Goal: Information Seeking & Learning: Learn about a topic

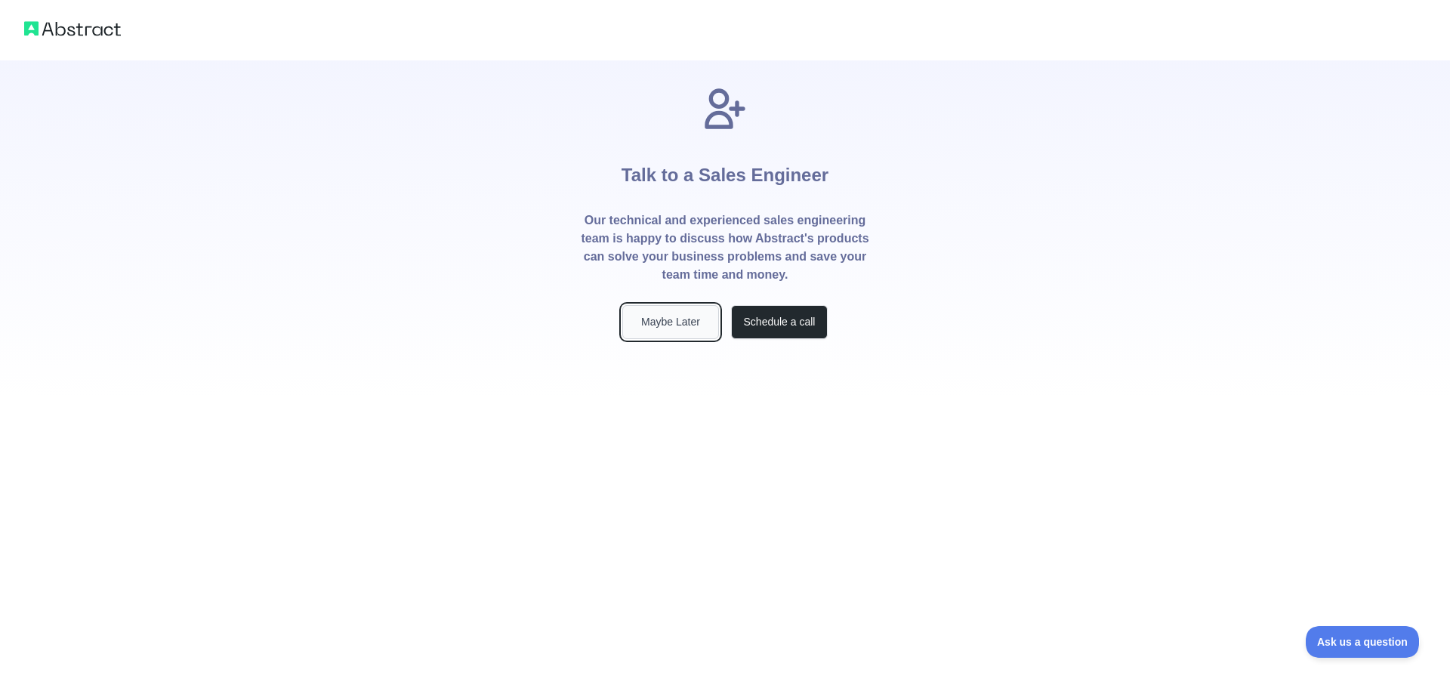
click at [684, 320] on button "Maybe Later" at bounding box center [670, 322] width 97 height 34
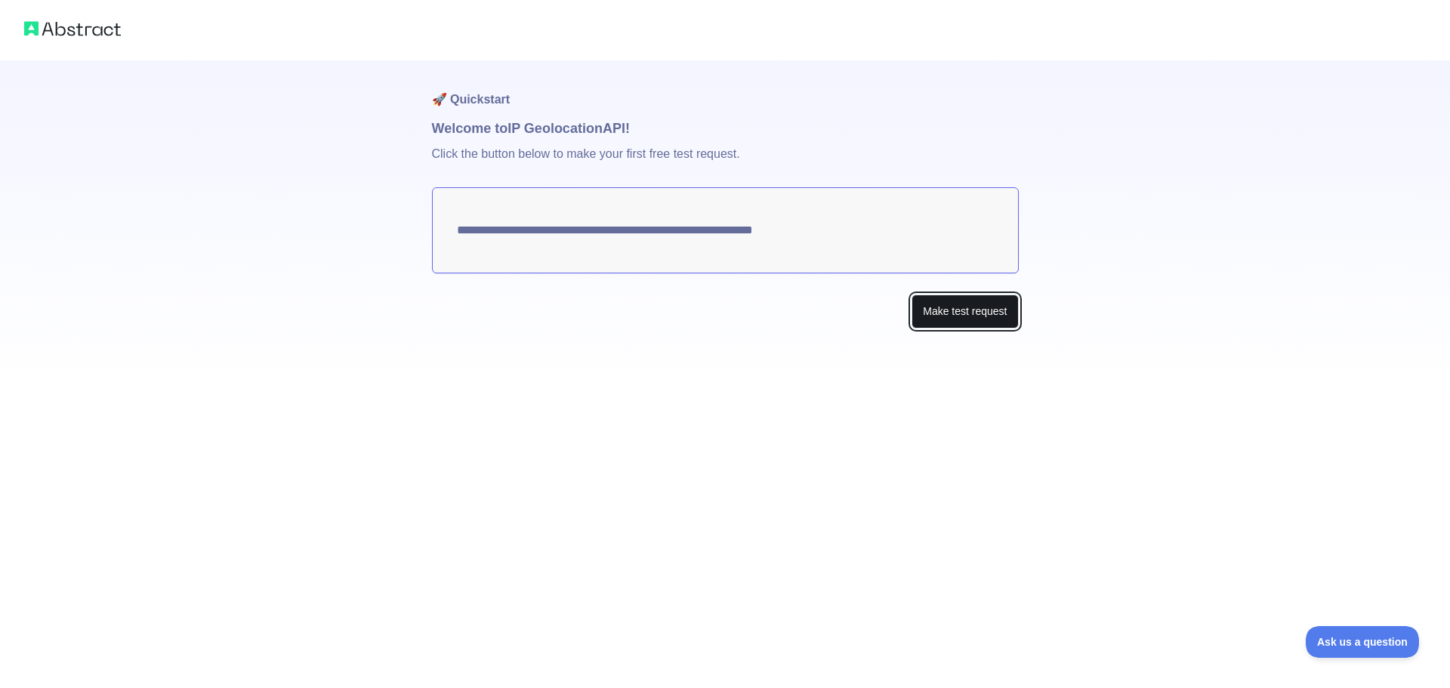
click at [973, 312] on button "Make test request" at bounding box center [965, 312] width 106 height 34
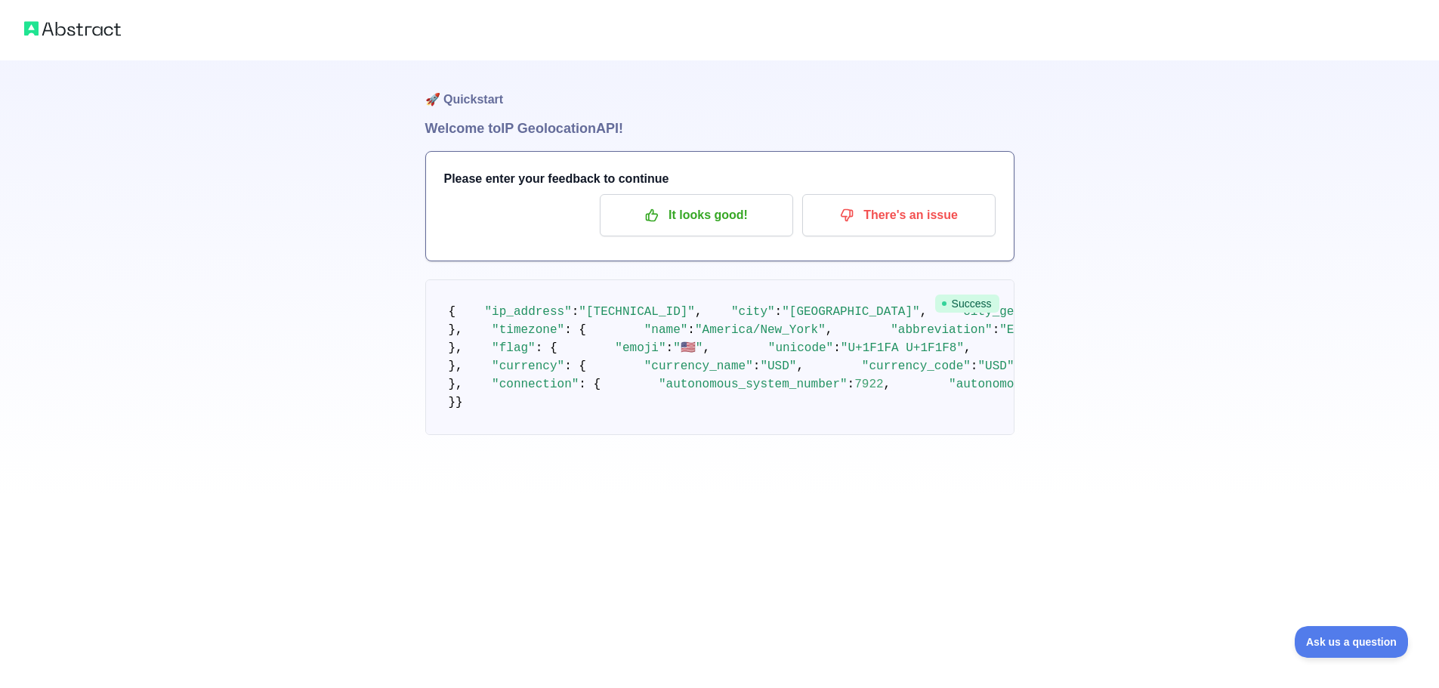
click at [91, 23] on img at bounding box center [72, 28] width 97 height 21
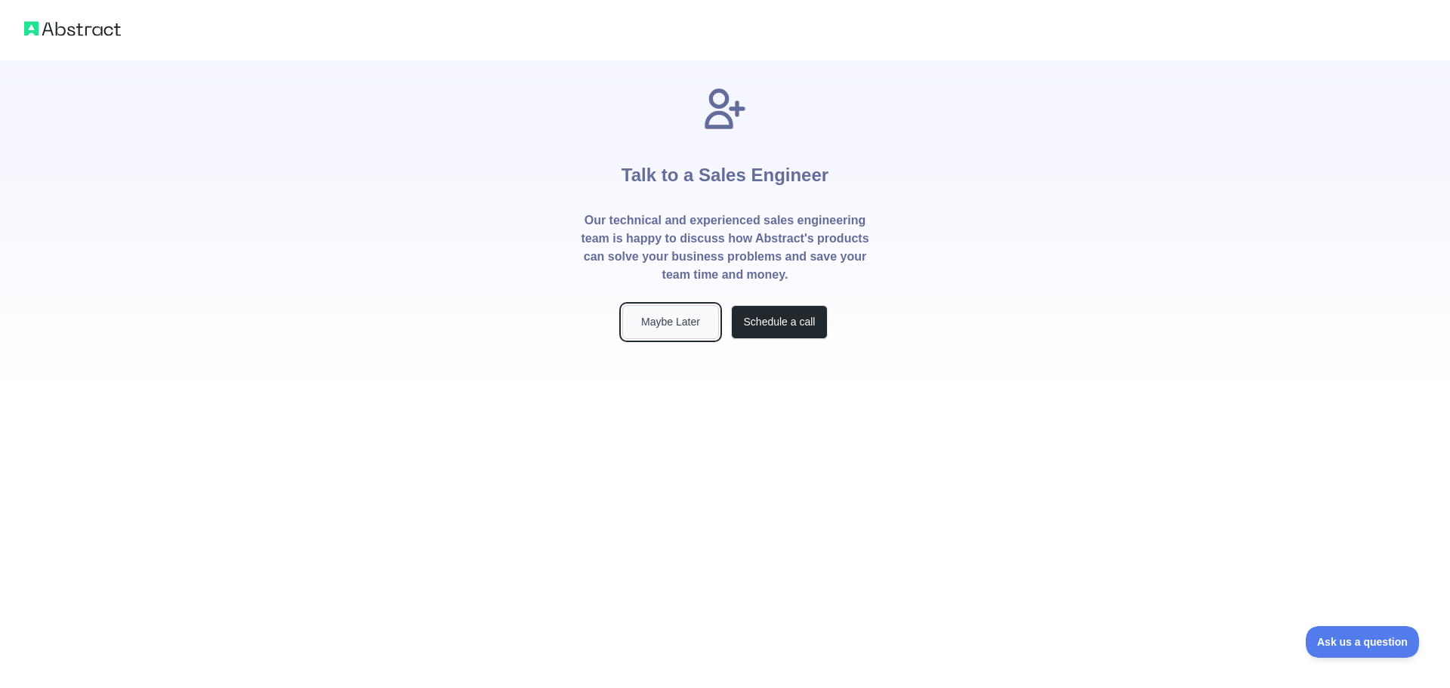
click at [688, 324] on button "Maybe Later" at bounding box center [670, 322] width 97 height 34
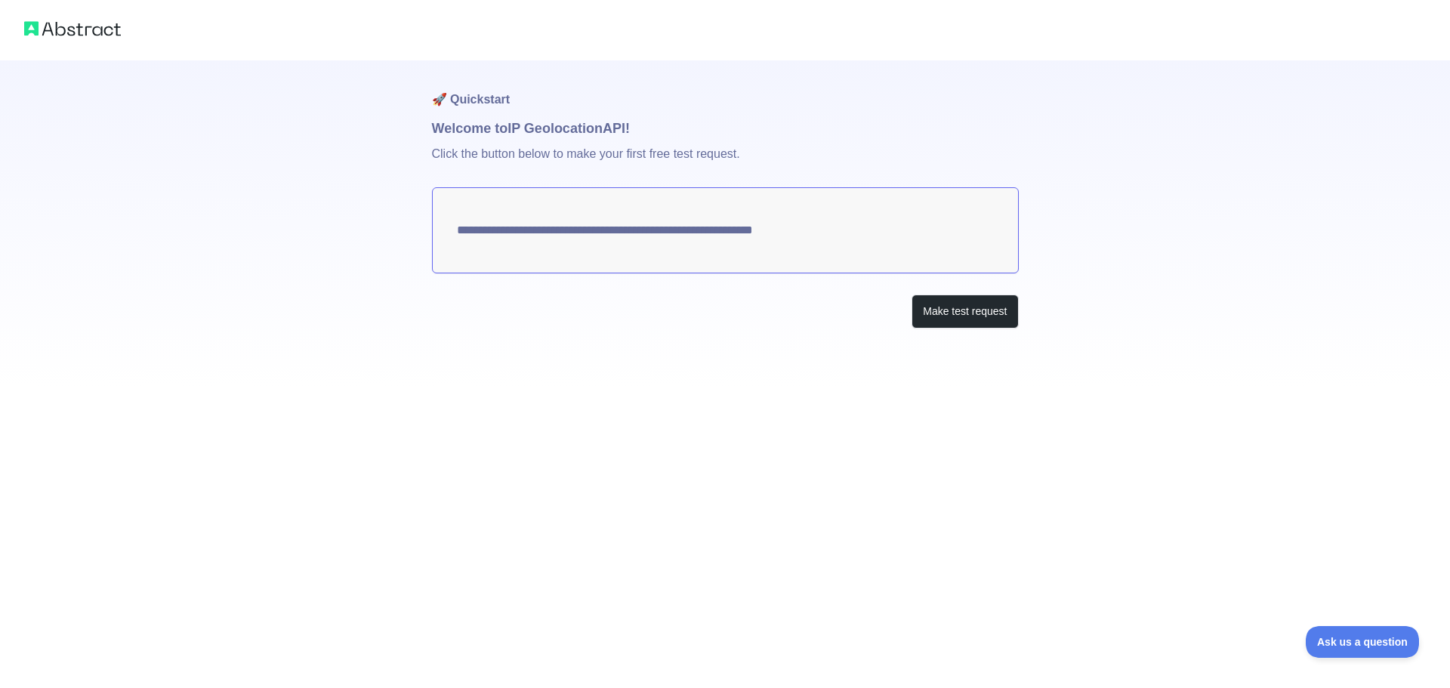
click at [98, 29] on img at bounding box center [72, 28] width 97 height 21
click at [968, 320] on button "Make test request" at bounding box center [965, 312] width 106 height 34
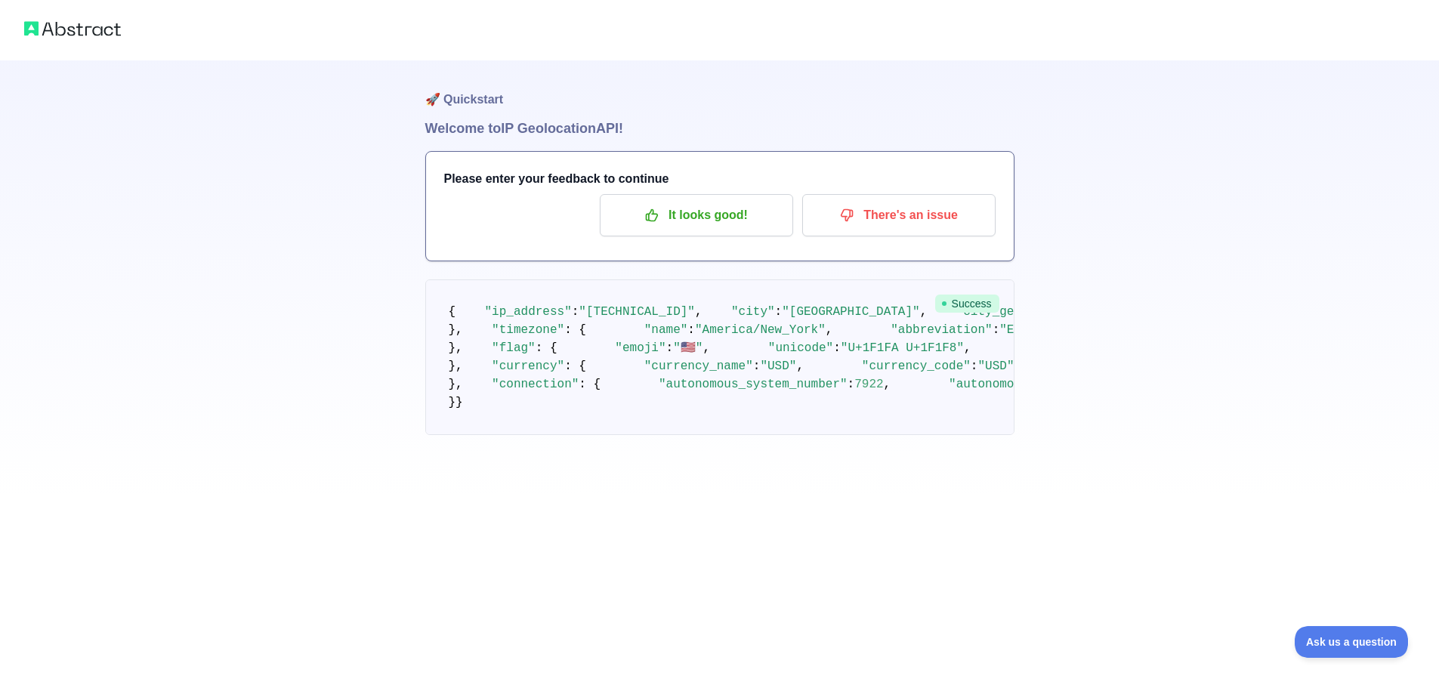
scroll to position [62, 0]
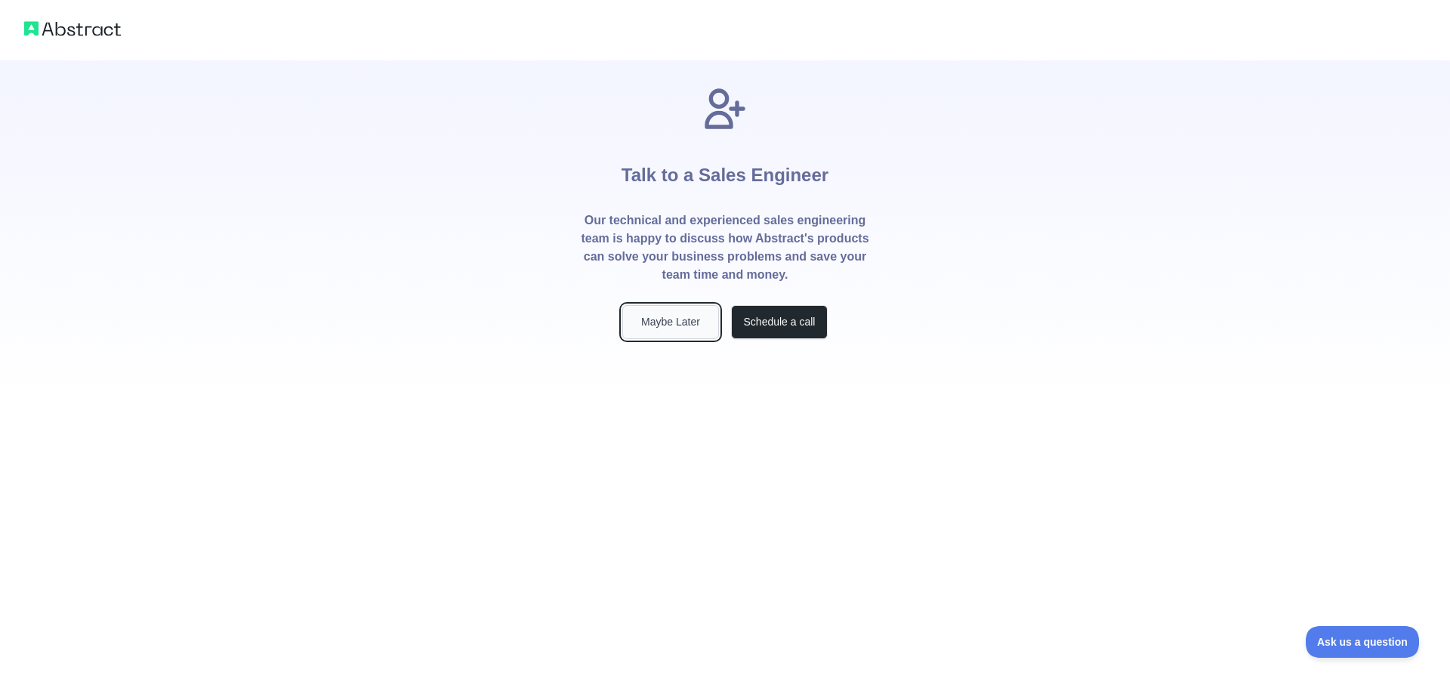
click at [698, 329] on button "Maybe Later" at bounding box center [670, 322] width 97 height 34
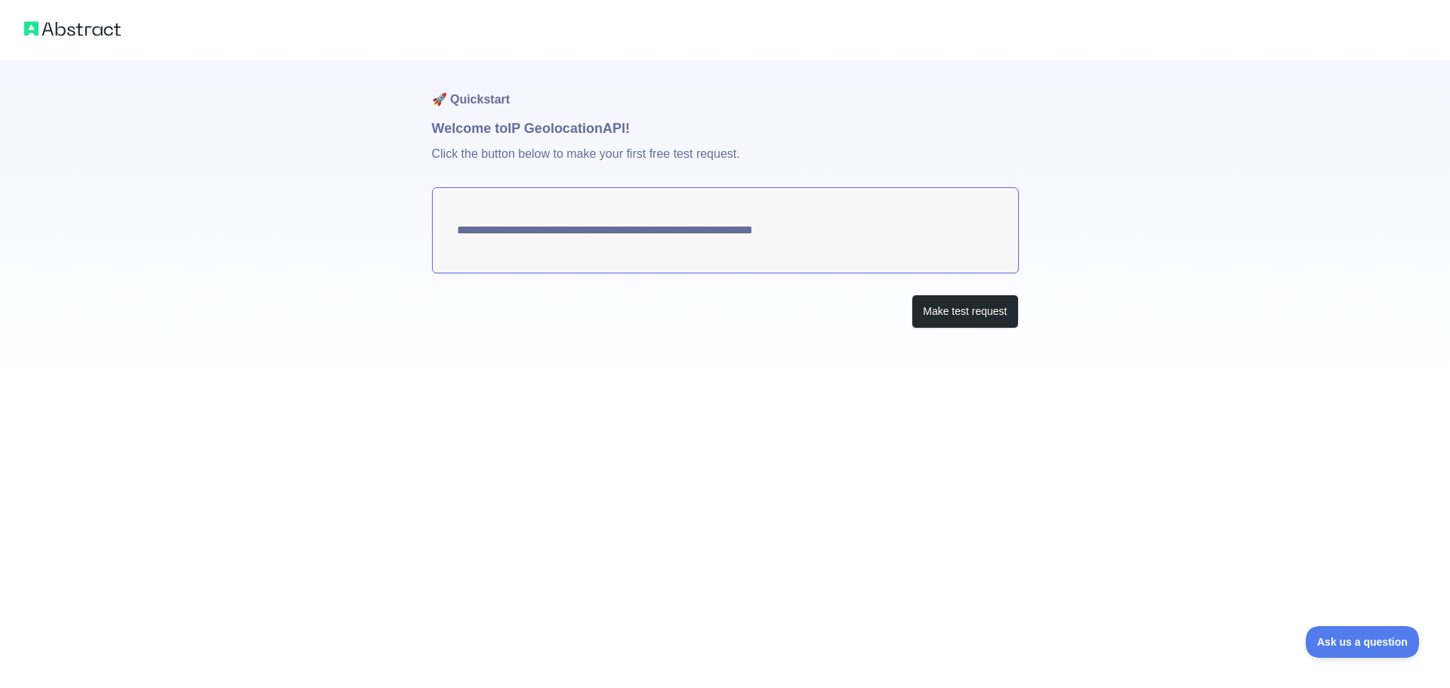
click at [789, 235] on textarea "**********" at bounding box center [725, 230] width 587 height 86
click at [810, 224] on textarea "**********" at bounding box center [725, 230] width 587 height 86
click at [815, 236] on textarea "**********" at bounding box center [725, 230] width 587 height 86
click at [818, 236] on textarea "**********" at bounding box center [725, 230] width 587 height 86
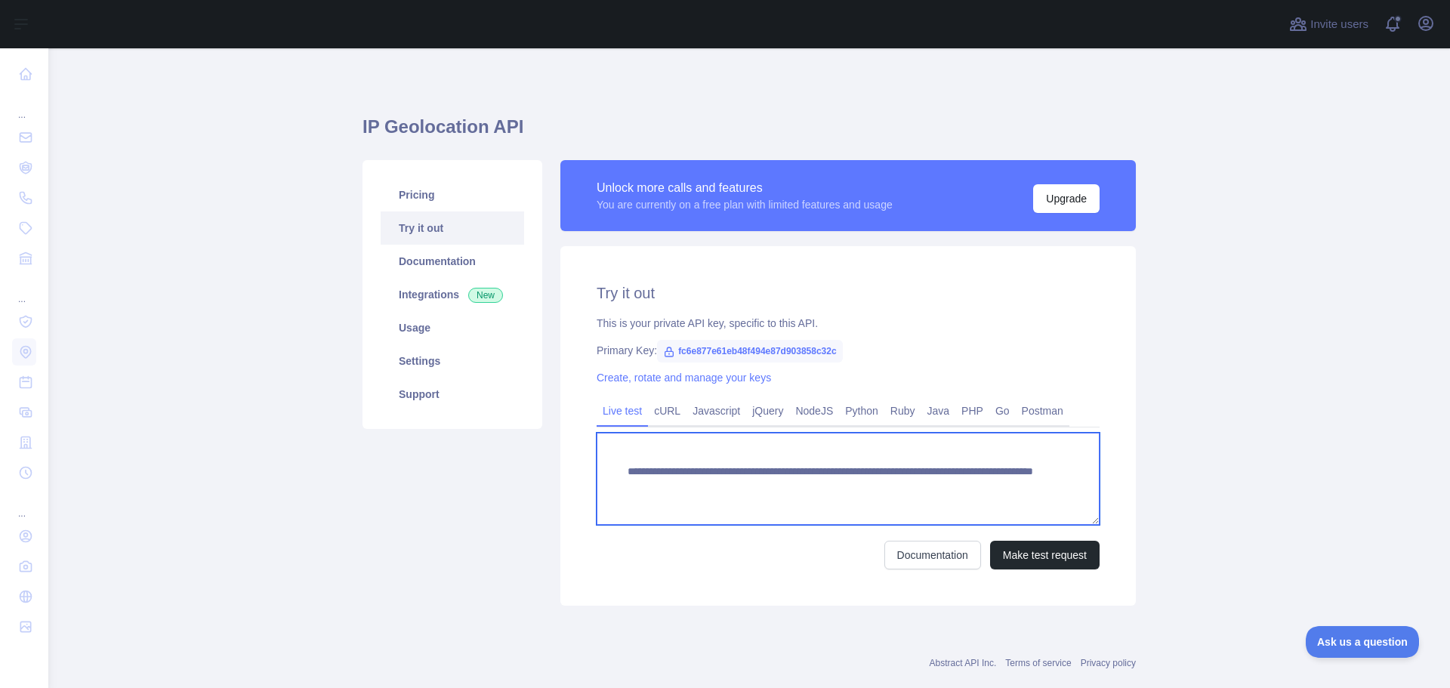
click at [776, 469] on textarea "**********" at bounding box center [848, 479] width 503 height 92
click at [809, 486] on textarea "**********" at bounding box center [848, 479] width 503 height 92
drag, startPoint x: 980, startPoint y: 491, endPoint x: 902, endPoint y: 492, distance: 77.8
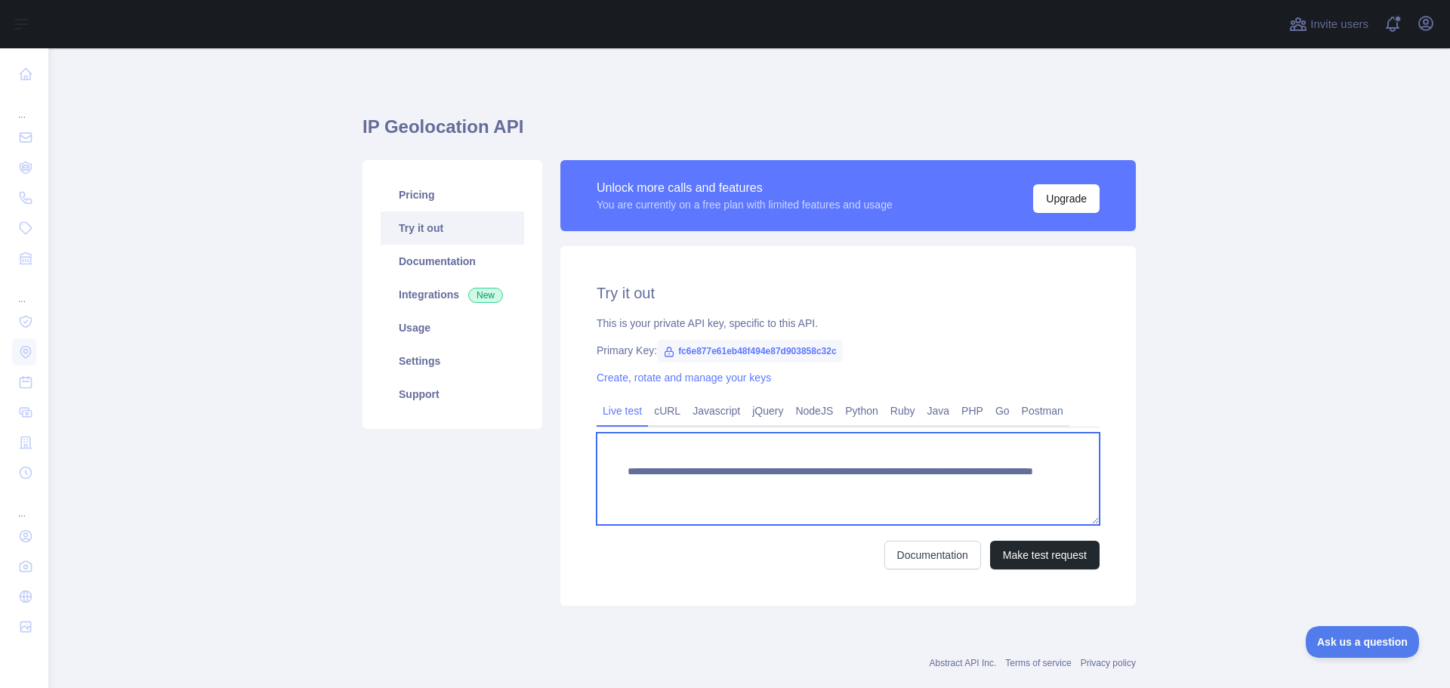
click at [902, 492] on textarea "**********" at bounding box center [848, 479] width 503 height 92
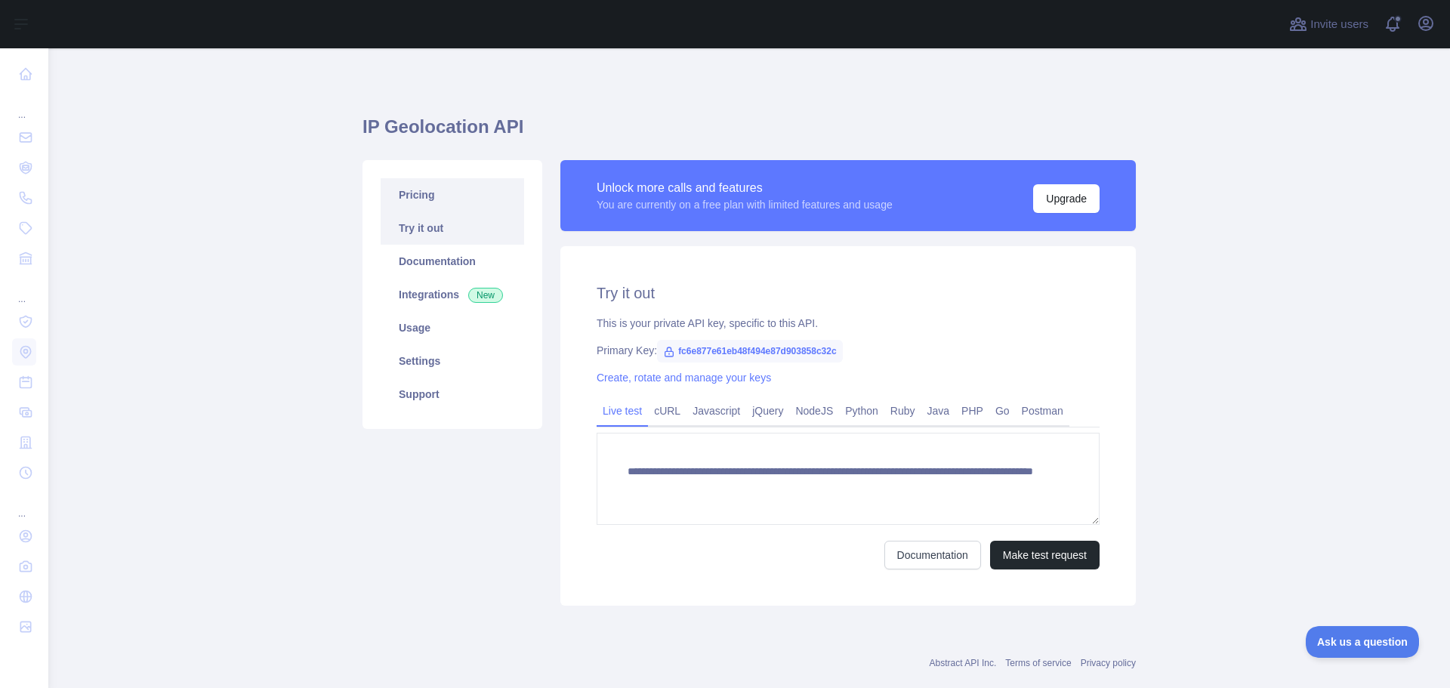
click at [400, 198] on link "Pricing" at bounding box center [453, 194] width 144 height 33
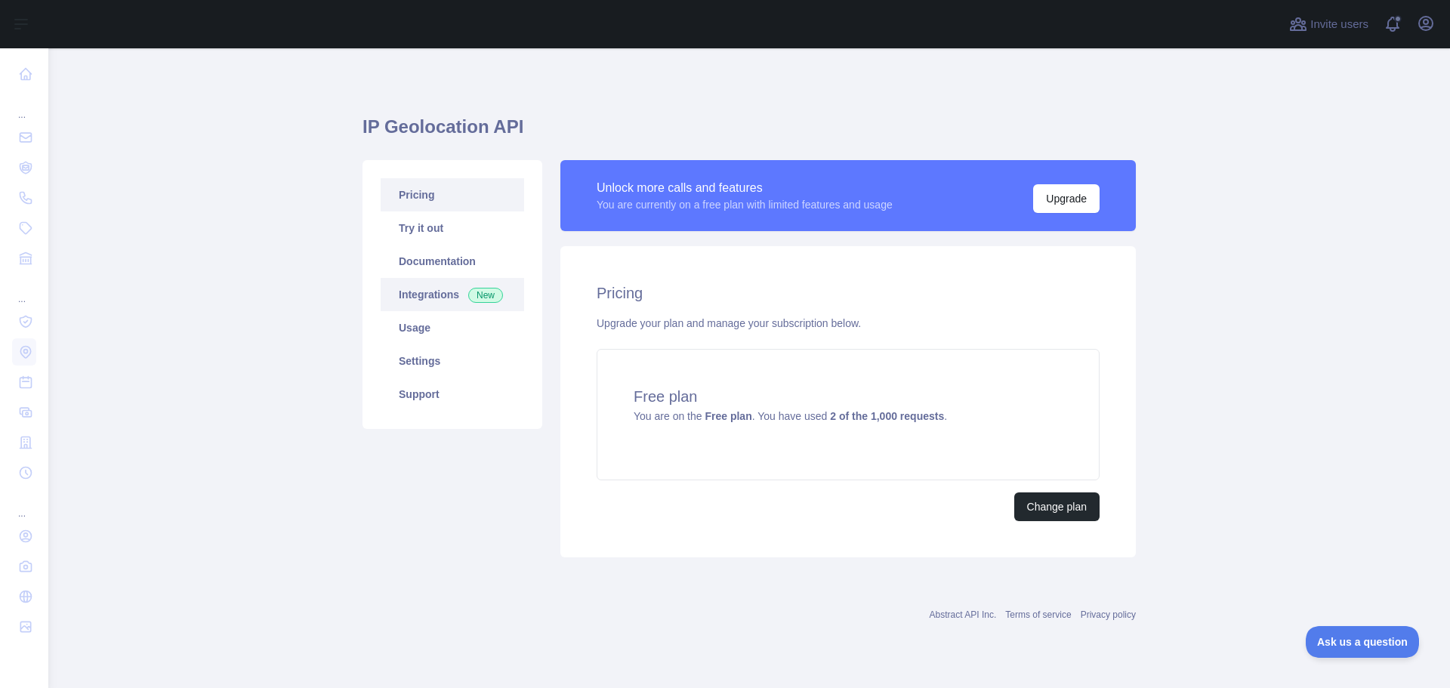
click at [426, 292] on link "Integrations New" at bounding box center [453, 294] width 144 height 33
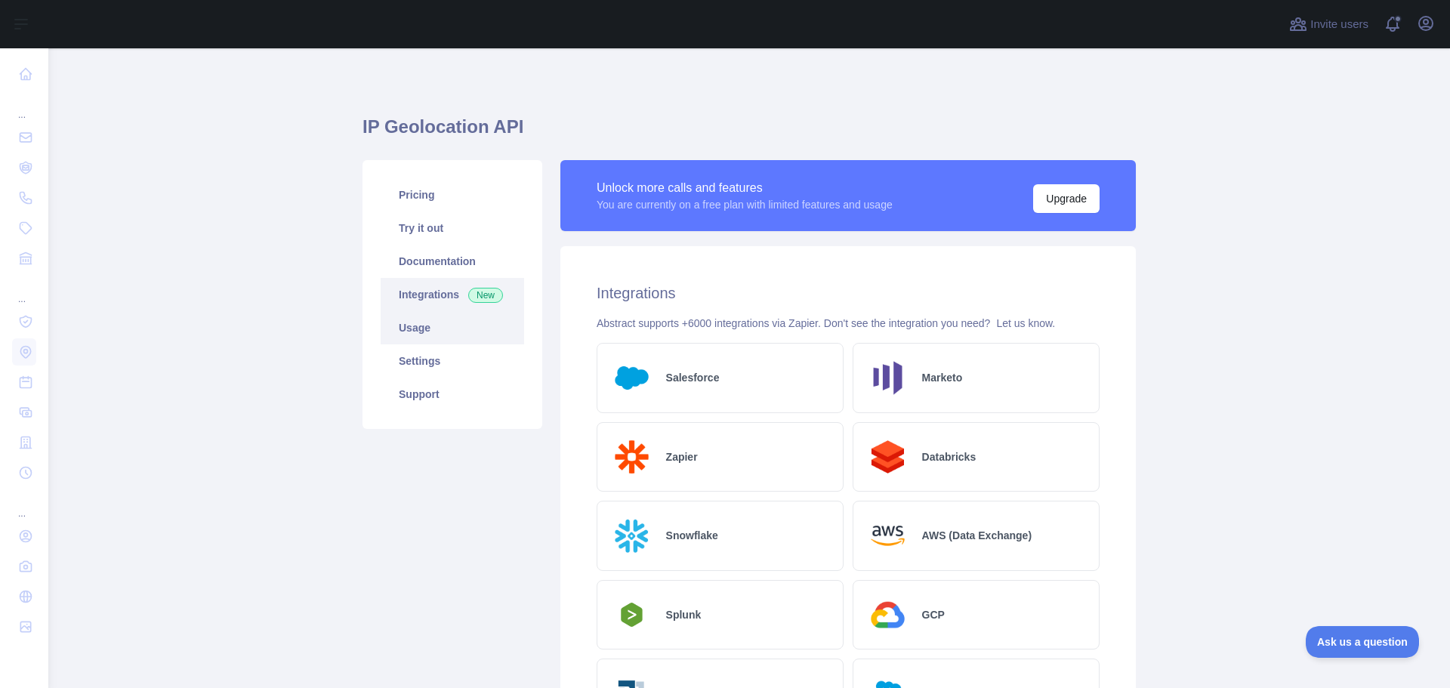
click at [482, 336] on link "Usage" at bounding box center [453, 327] width 144 height 33
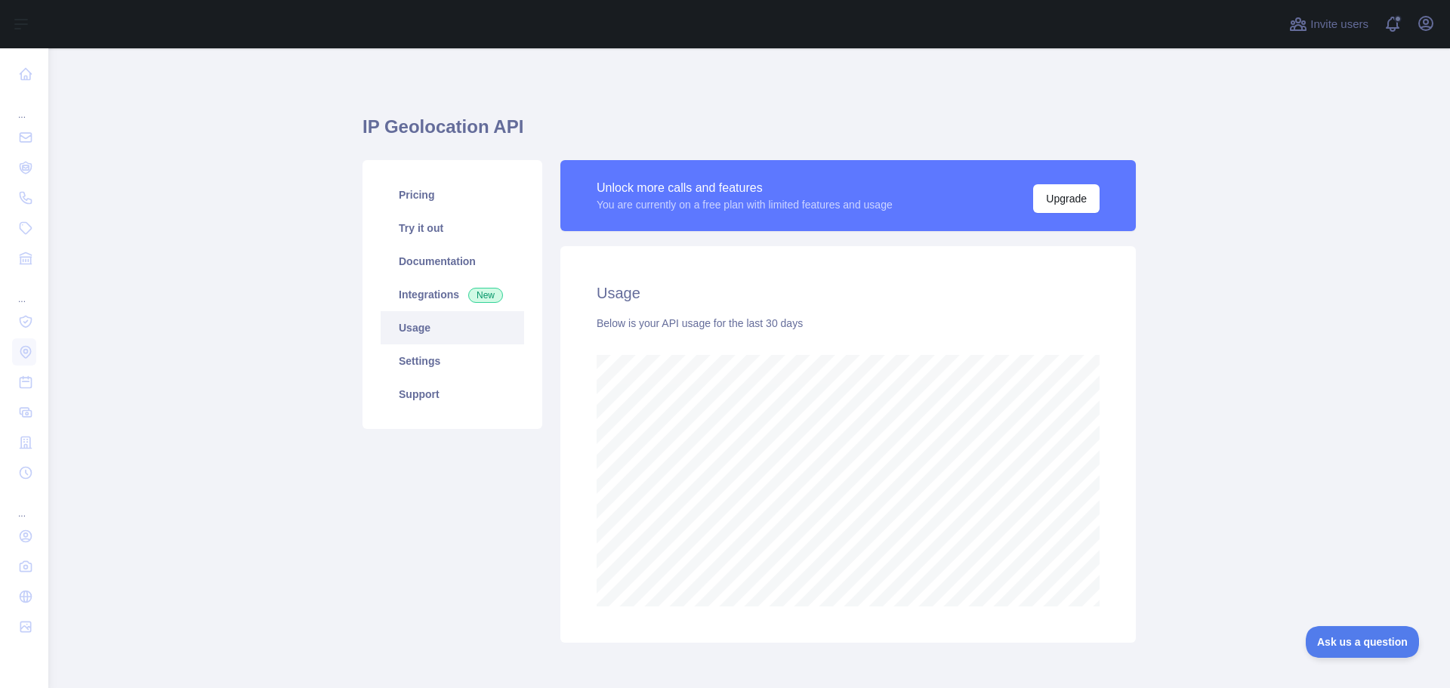
scroll to position [640, 1391]
click at [429, 215] on link "Try it out" at bounding box center [453, 227] width 144 height 33
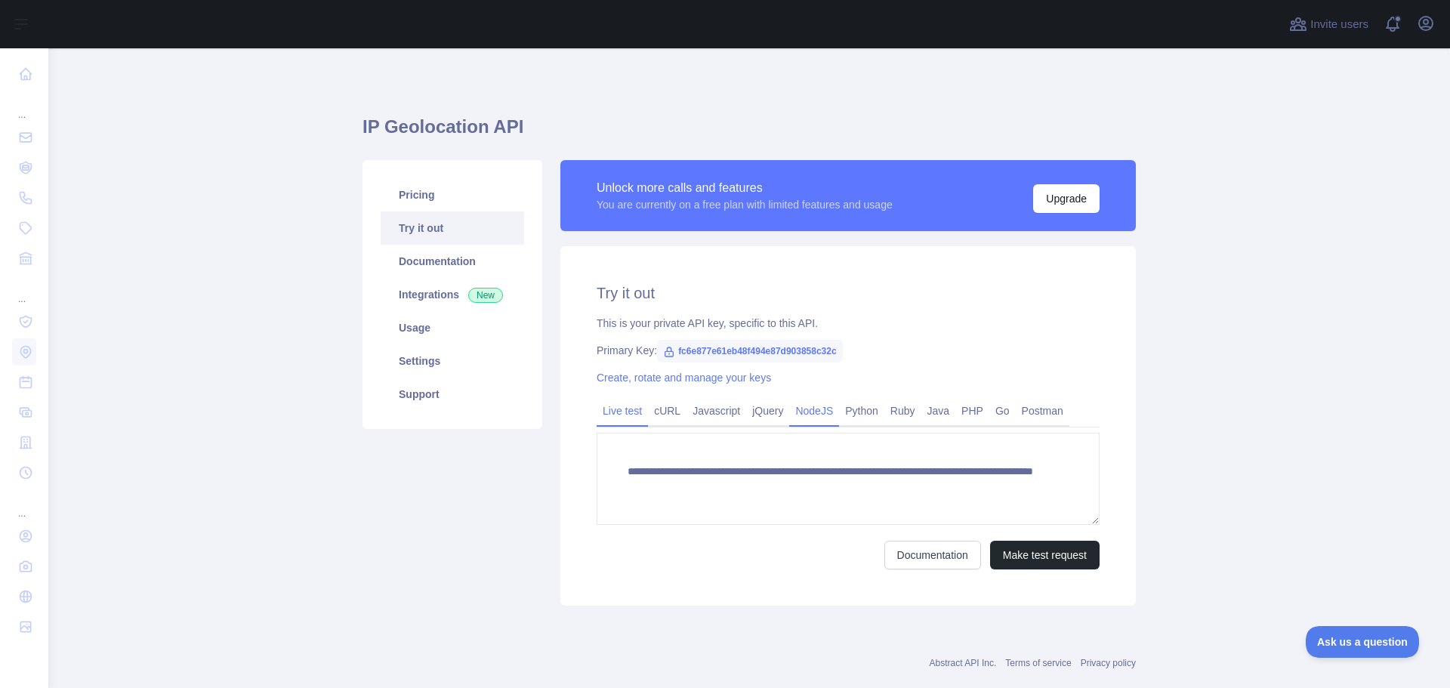
click at [812, 414] on link "NodeJS" at bounding box center [814, 411] width 50 height 24
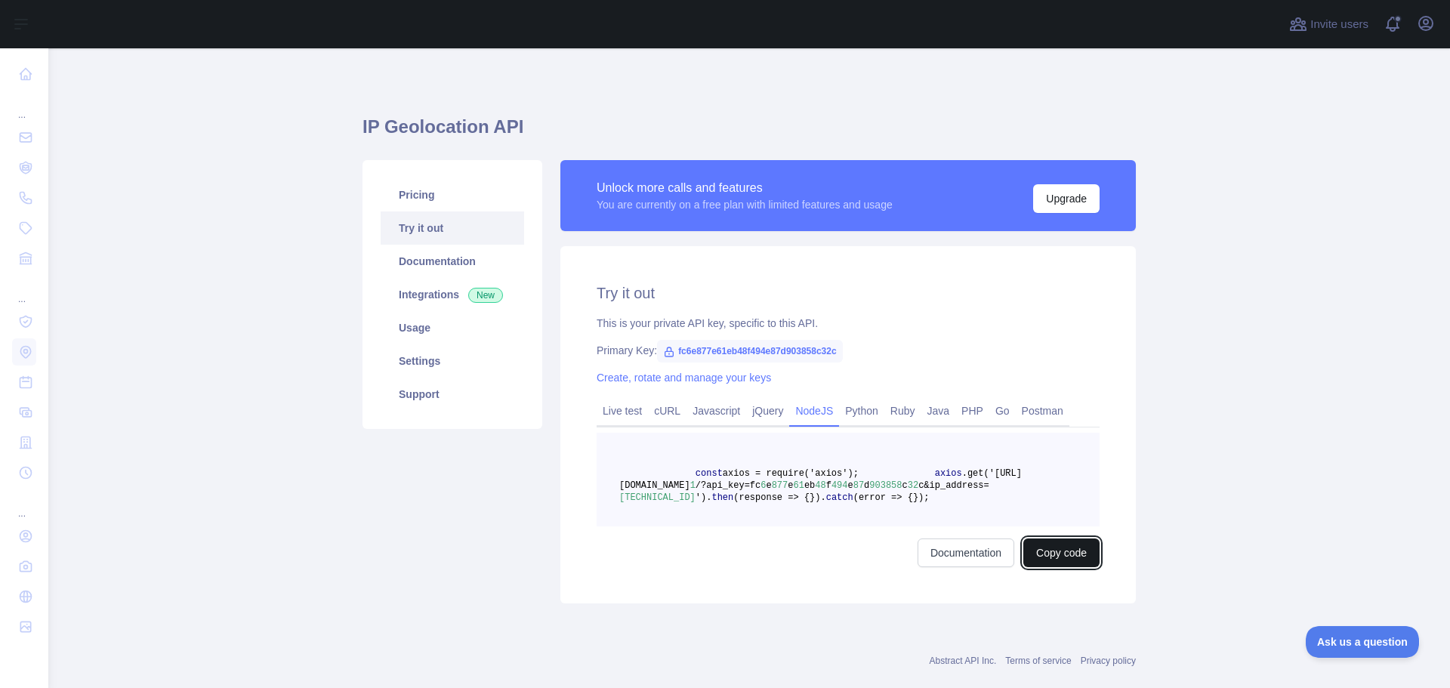
click at [1052, 567] on button "Copy code" at bounding box center [1061, 553] width 76 height 29
click at [416, 366] on link "Settings" at bounding box center [453, 360] width 144 height 33
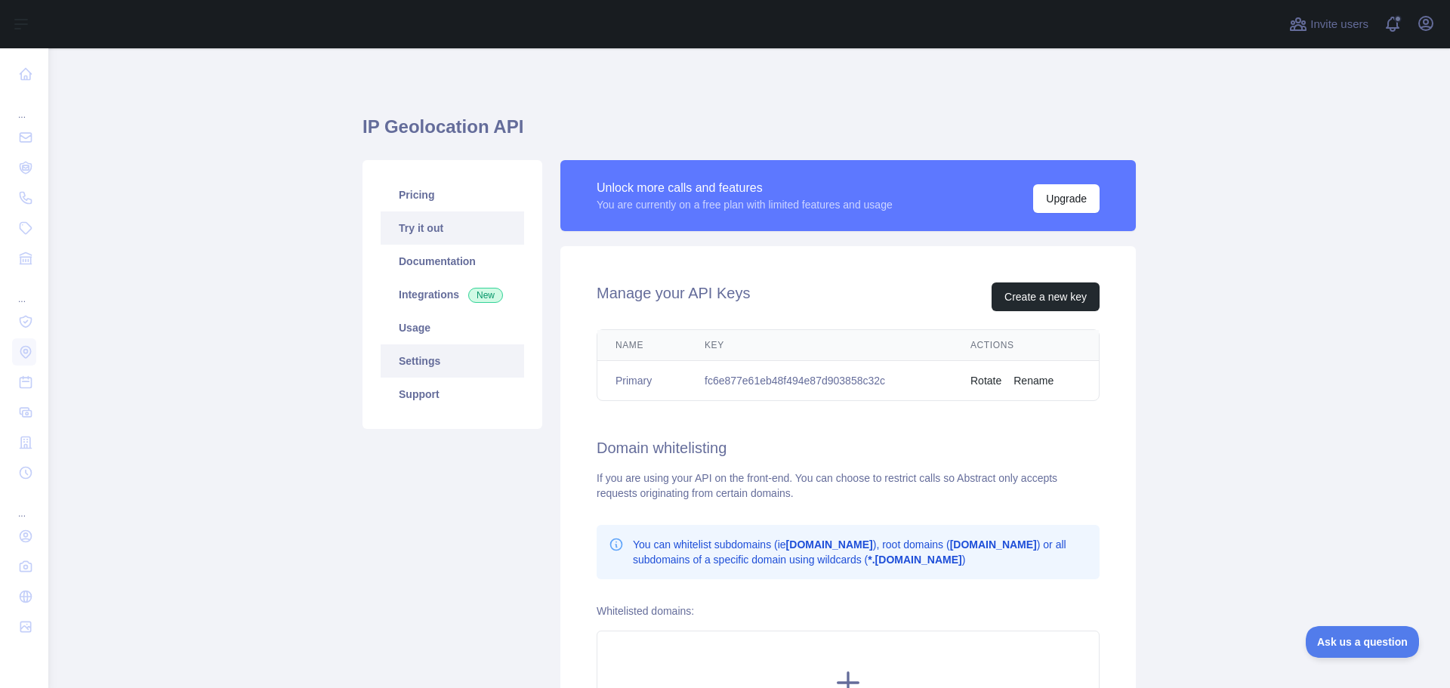
click at [434, 237] on link "Try it out" at bounding box center [453, 227] width 144 height 33
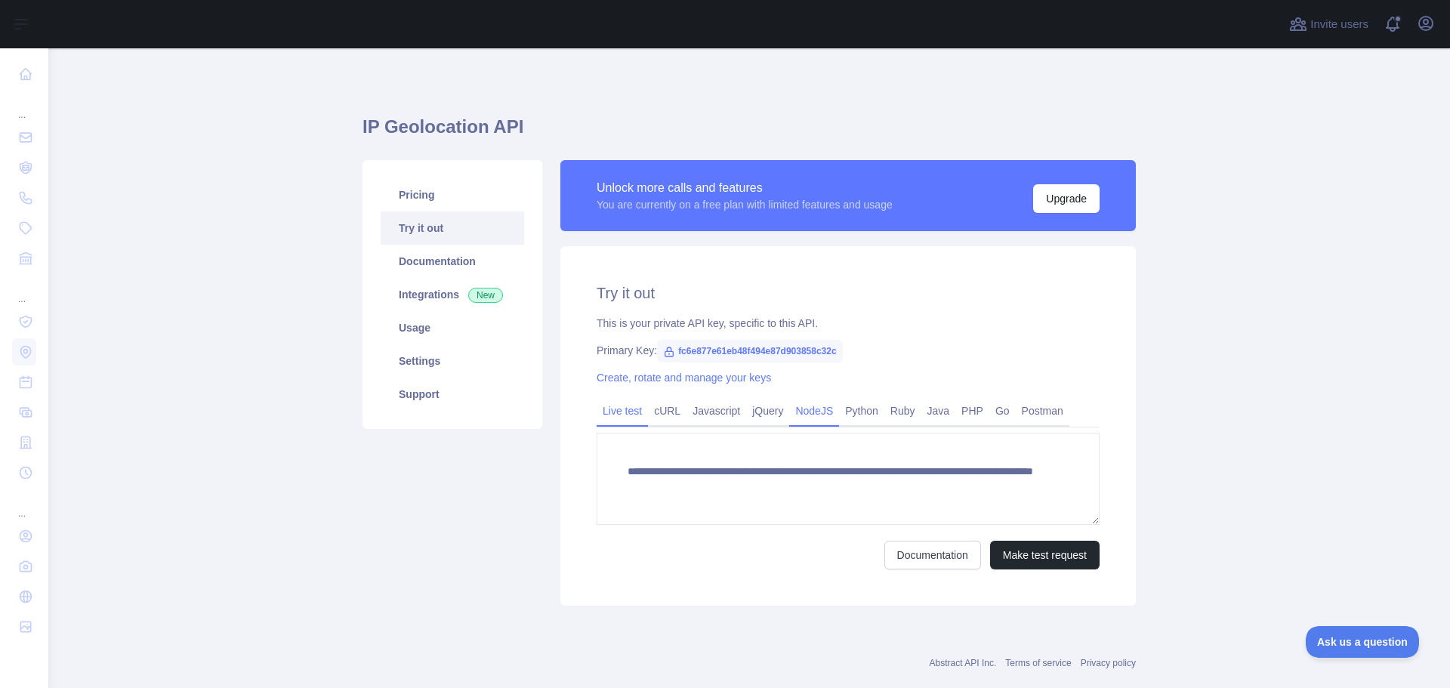
click at [807, 409] on link "NodeJS" at bounding box center [814, 411] width 50 height 24
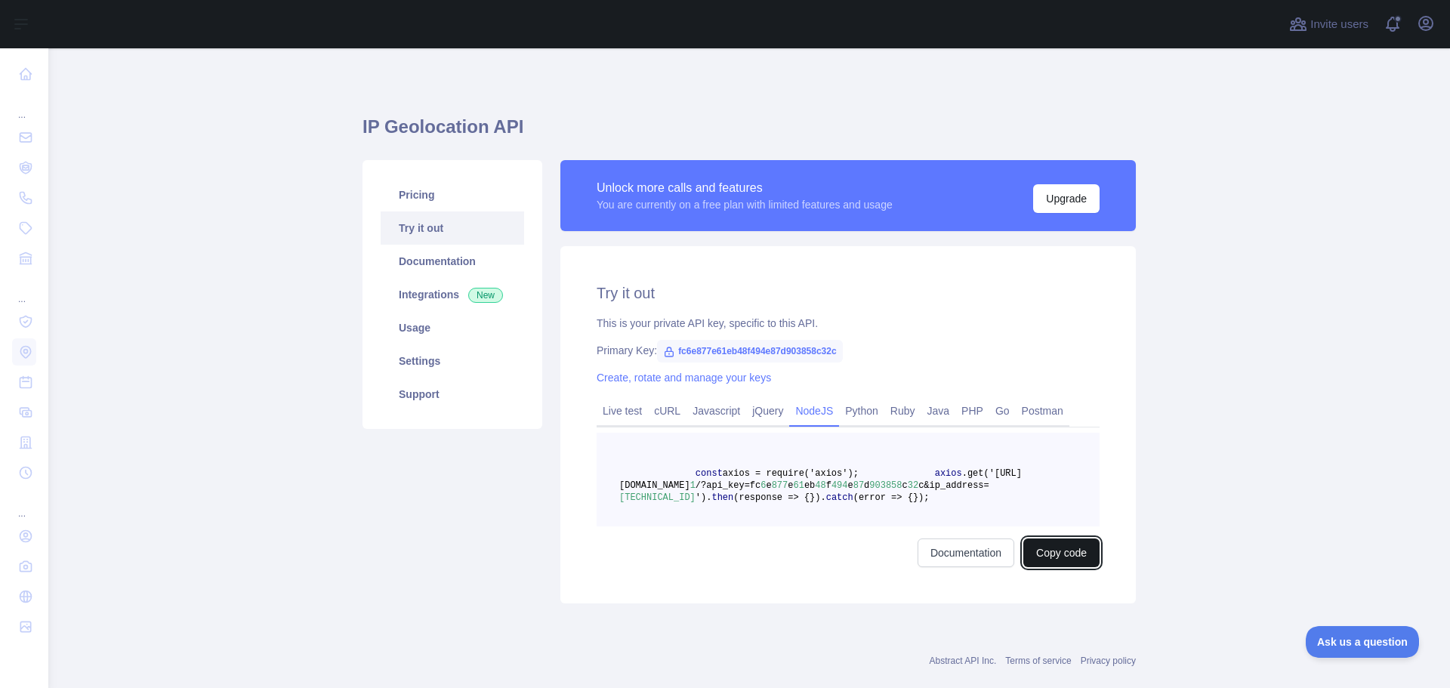
click at [1066, 567] on button "Copy code" at bounding box center [1061, 553] width 76 height 29
click at [597, 410] on link "Live test" at bounding box center [622, 411] width 51 height 24
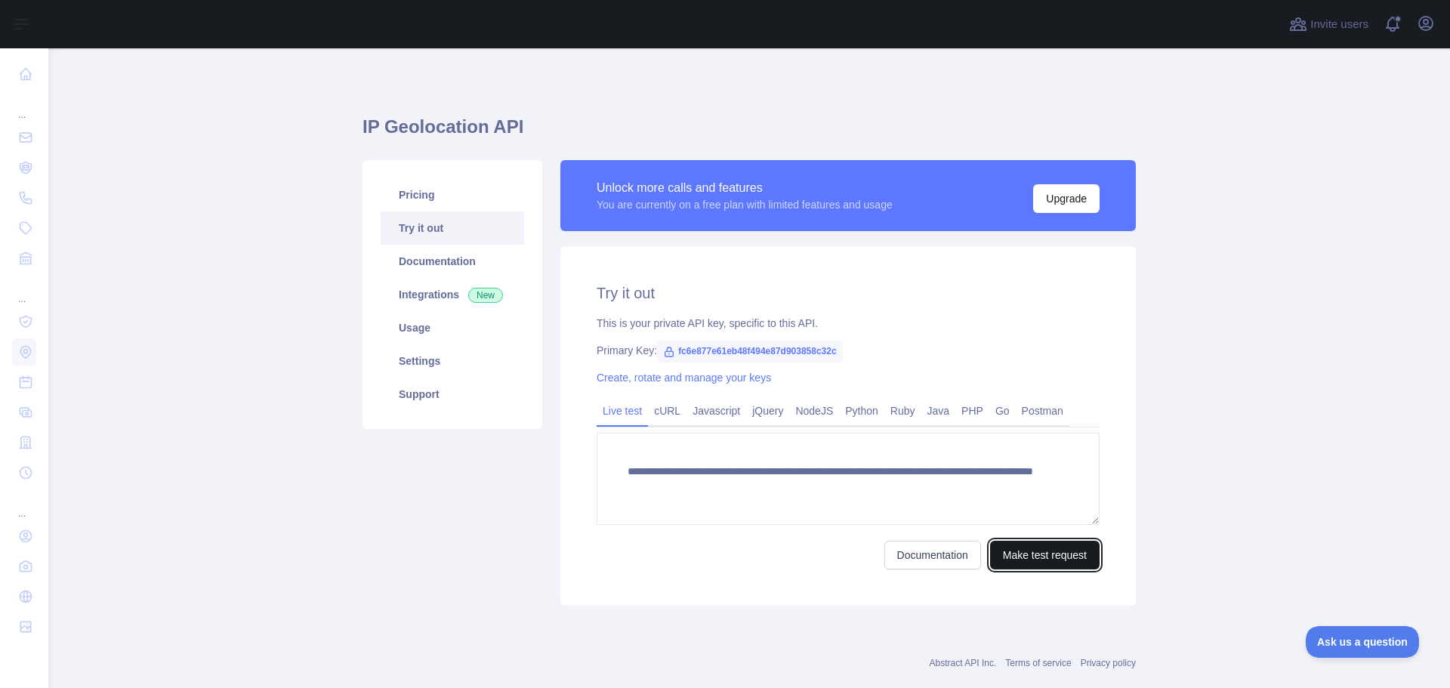
click at [1015, 554] on button "Make test request" at bounding box center [1045, 555] width 110 height 29
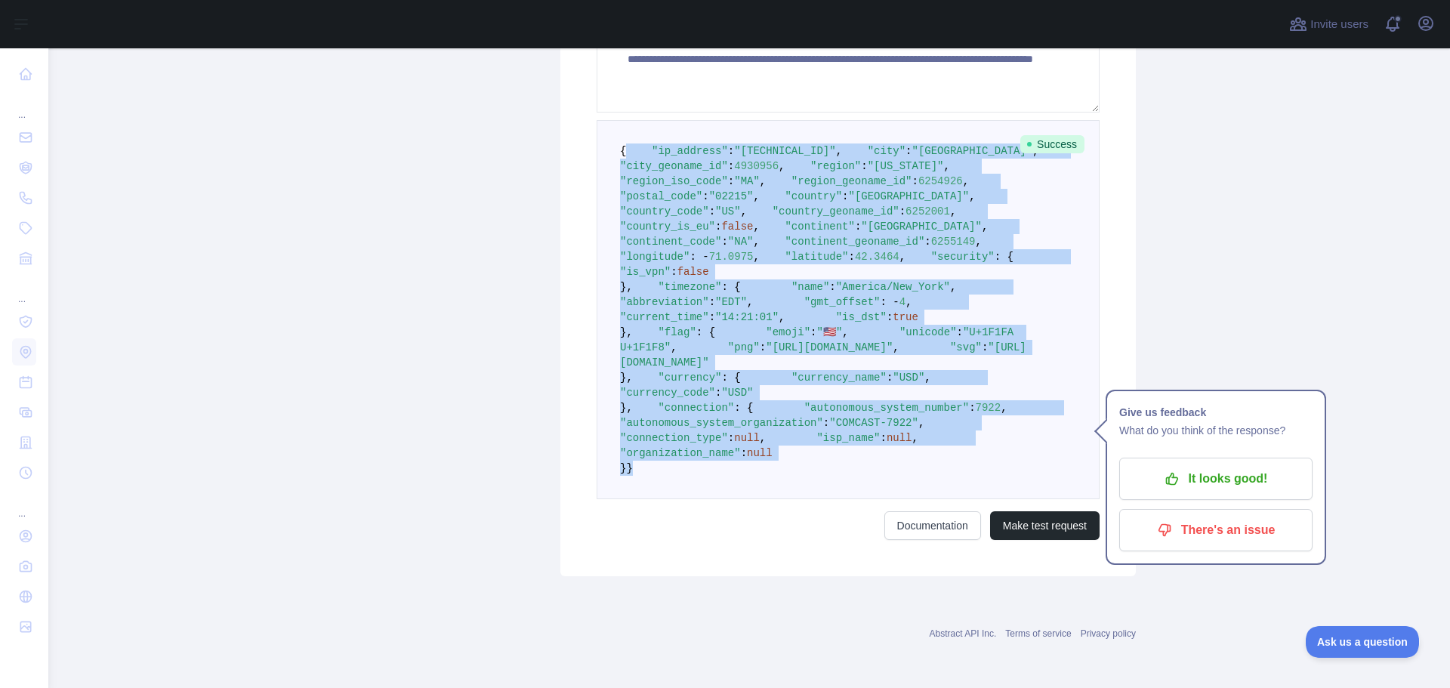
scroll to position [754, 0]
drag, startPoint x: 631, startPoint y: 162, endPoint x: 850, endPoint y: 503, distance: 405.4
click at [850, 499] on pre "{ "ip_address" : "[TECHNICAL_ID]" , "city" : "[GEOGRAPHIC_DATA]" , "city_geonam…" at bounding box center [848, 309] width 503 height 379
copy code ""ip_address" : "[TECHNICAL_ID]" , "city" : "[GEOGRAPHIC_DATA]" , "city_geoname_…"
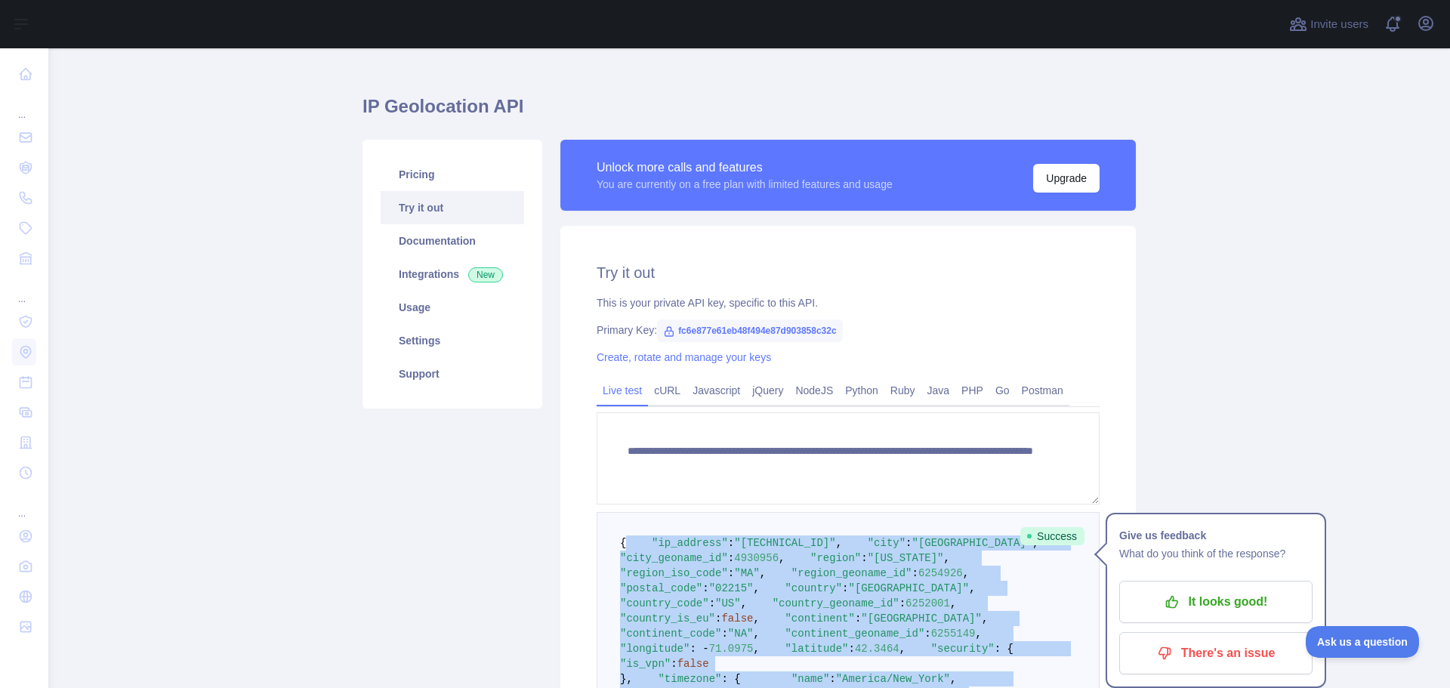
scroll to position [0, 0]
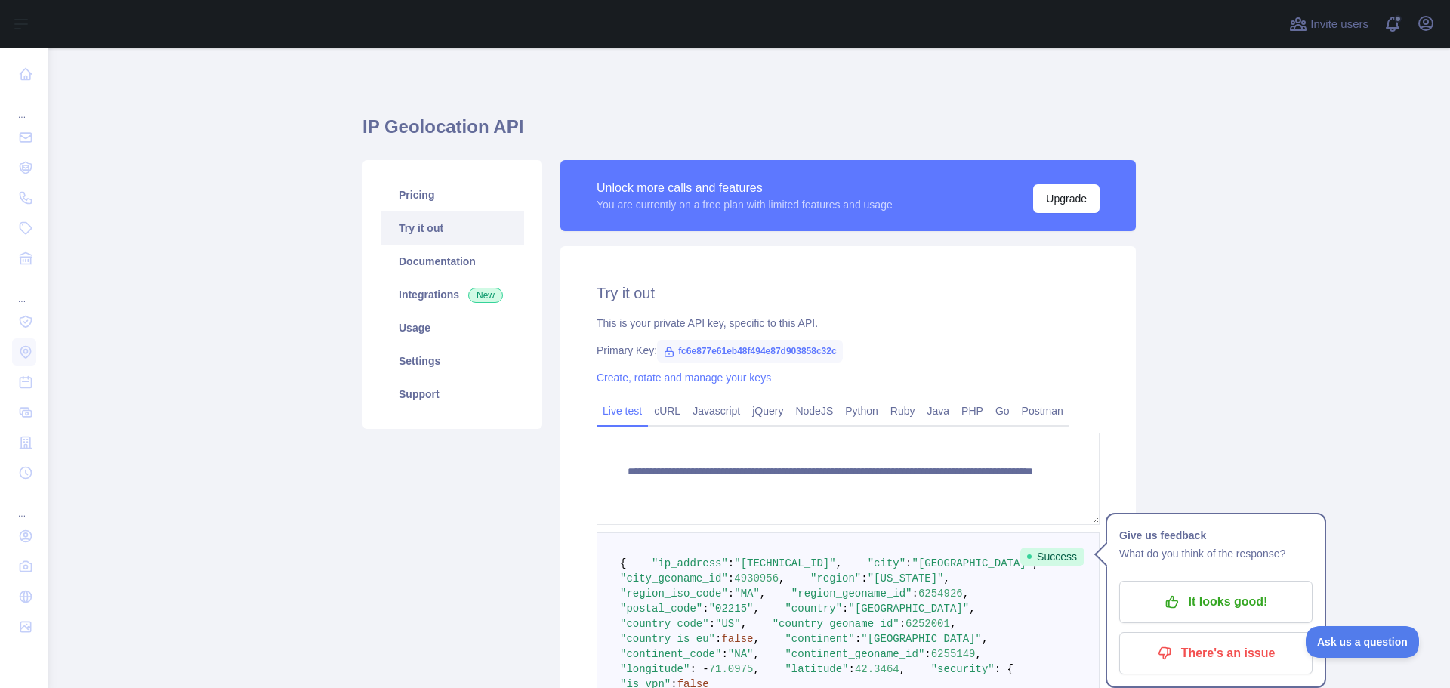
click at [708, 287] on h2 "Try it out" at bounding box center [848, 292] width 503 height 21
click at [745, 348] on span "fc6e877e61eb48f494e87d903858c32c" at bounding box center [750, 351] width 186 height 23
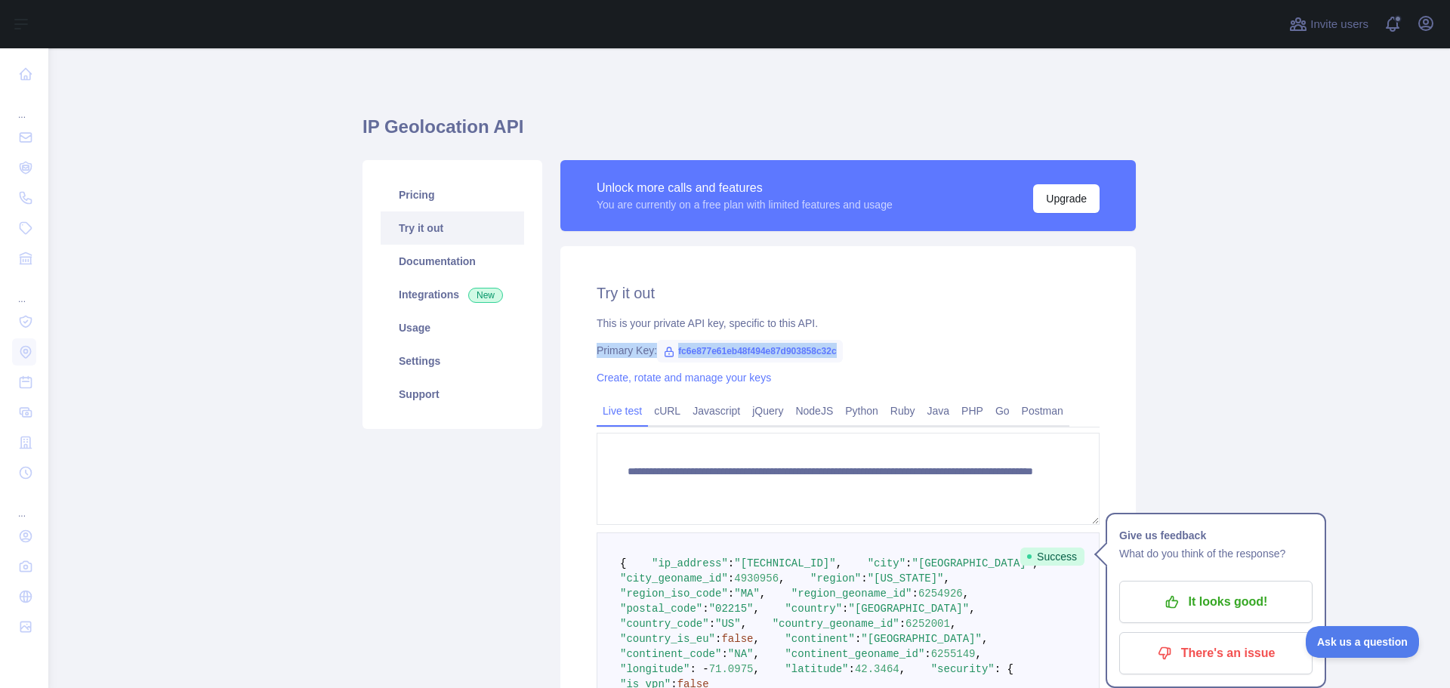
click at [811, 353] on span "fc6e877e61eb48f494e87d903858c32c" at bounding box center [750, 351] width 186 height 23
drag, startPoint x: 828, startPoint y: 353, endPoint x: 664, endPoint y: 349, distance: 163.9
click at [664, 349] on span "fc6e877e61eb48f494e87d903858c32c" at bounding box center [750, 351] width 186 height 23
copy span "fc6e877e61eb48f494e87d903858c32c"
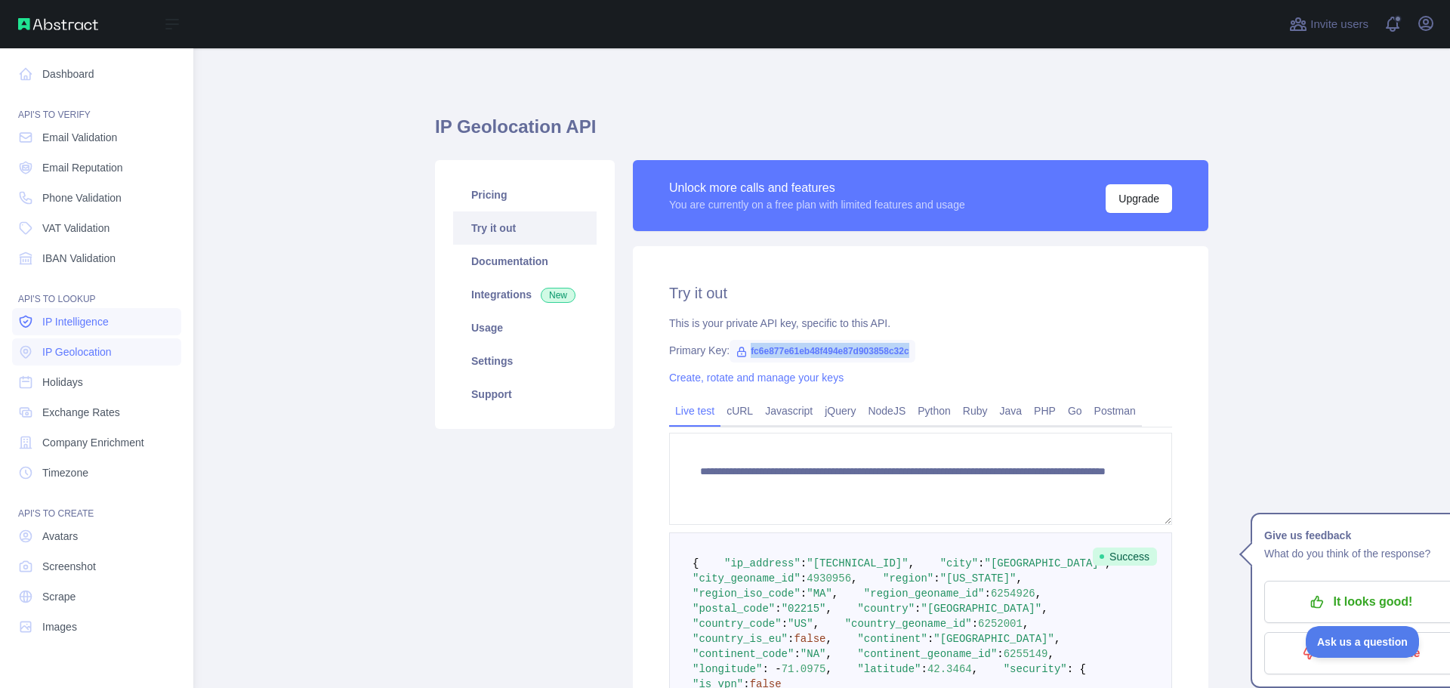
click at [93, 321] on span "IP Intelligence" at bounding box center [75, 321] width 66 height 15
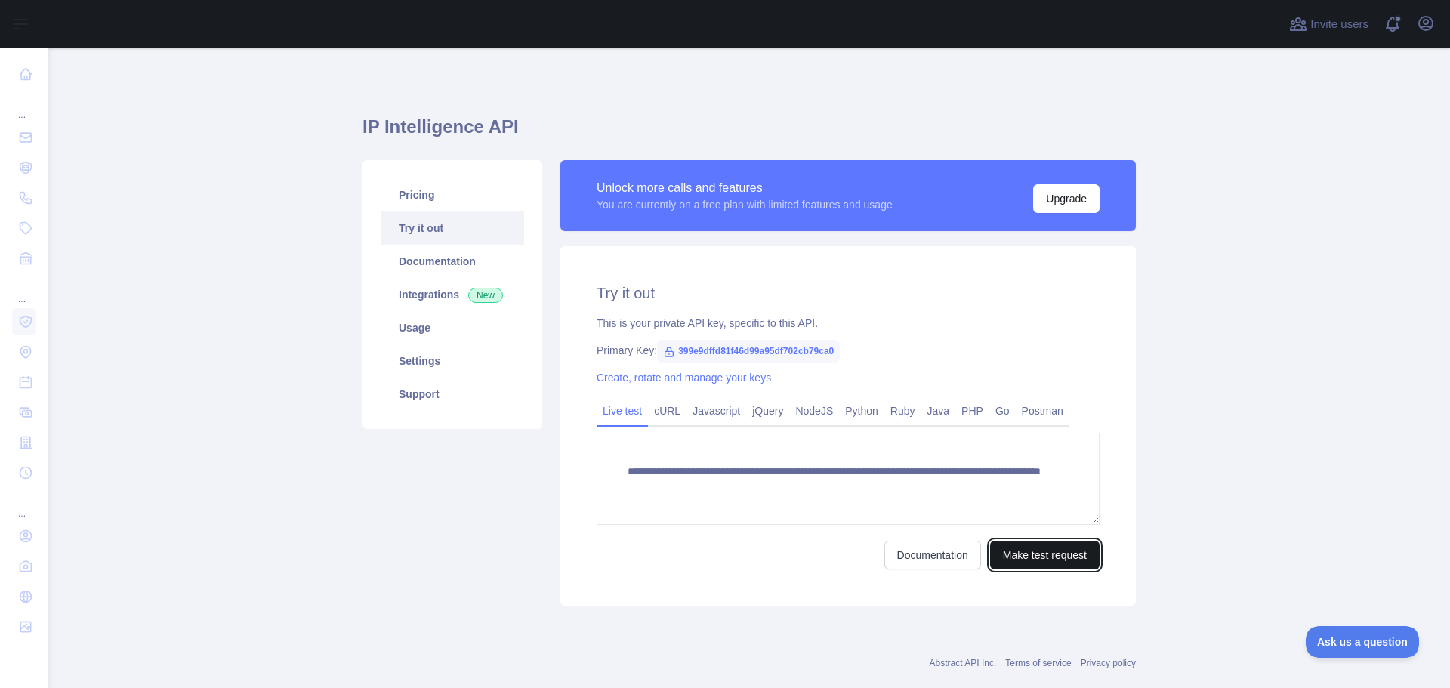
click at [992, 549] on button "Make test request" at bounding box center [1045, 555] width 110 height 29
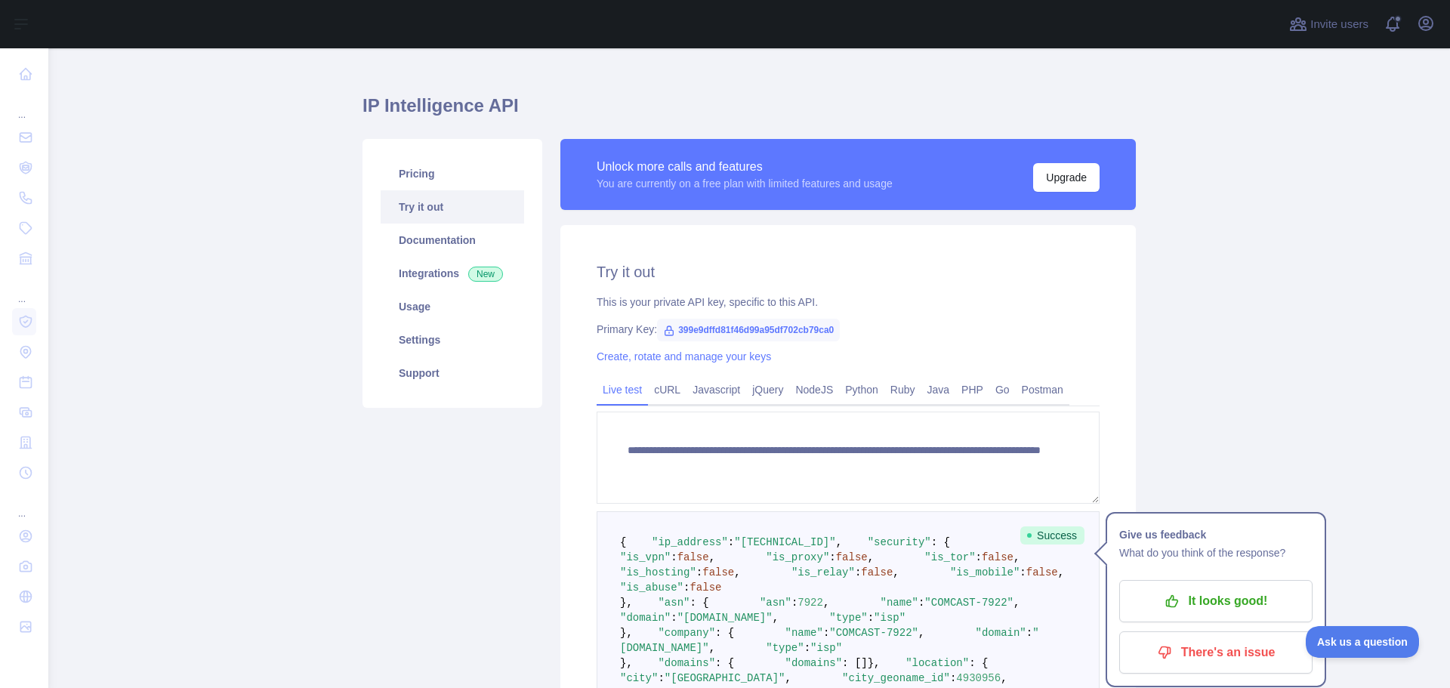
scroll to position [20, 0]
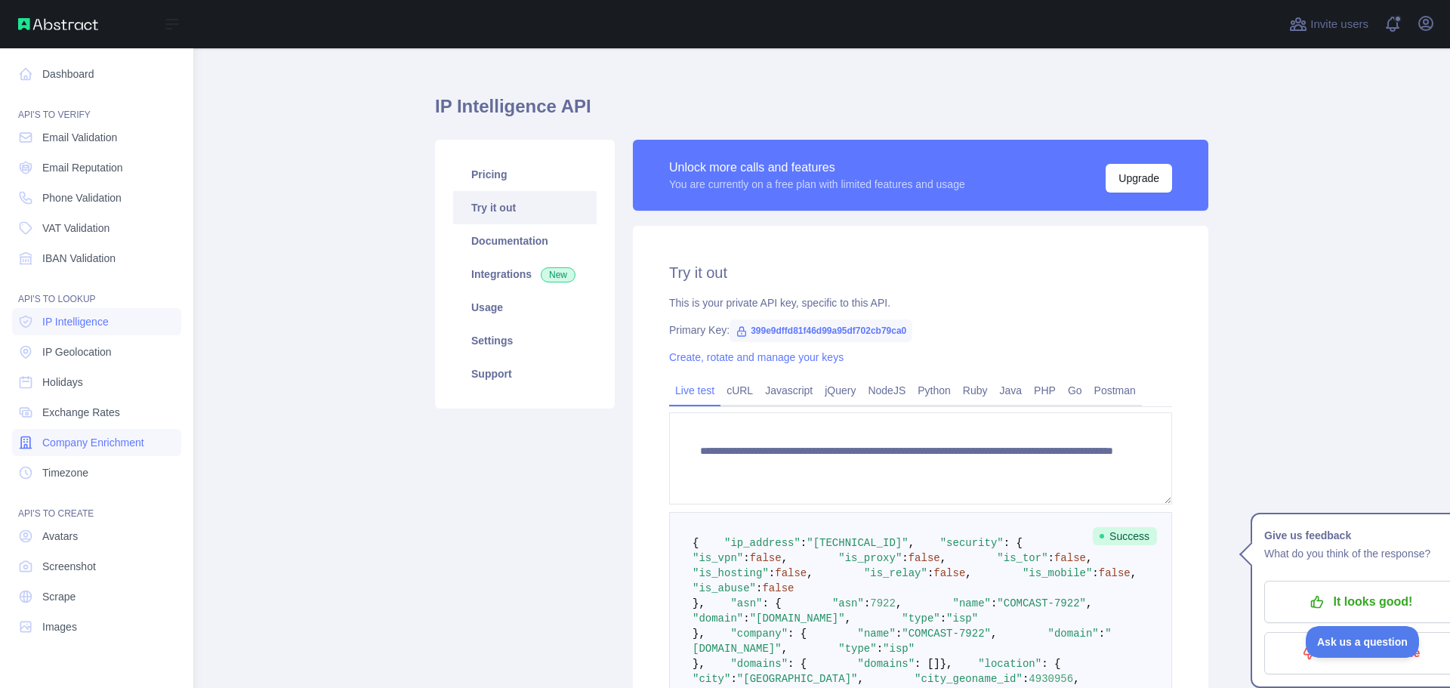
click at [36, 441] on link "Company Enrichment" at bounding box center [96, 442] width 169 height 27
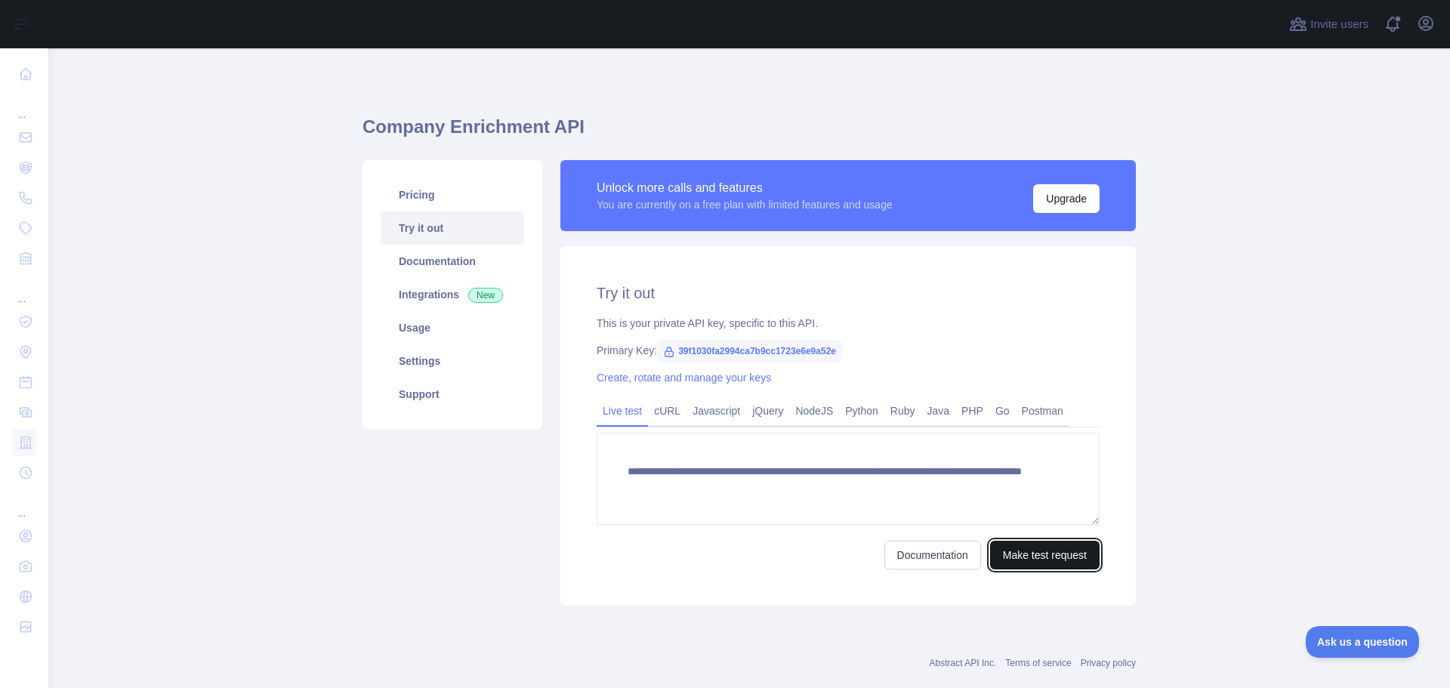
click at [1054, 558] on button "Make test request" at bounding box center [1045, 555] width 110 height 29
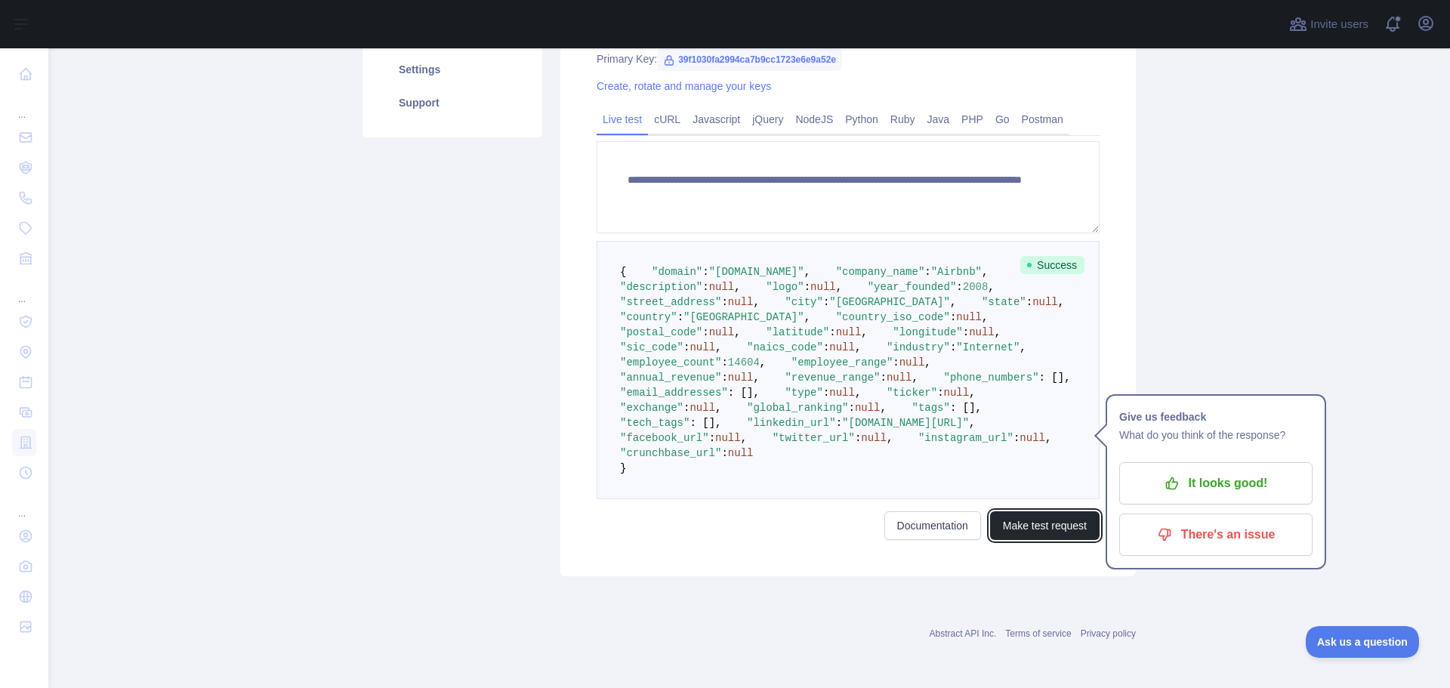
scroll to position [609, 0]
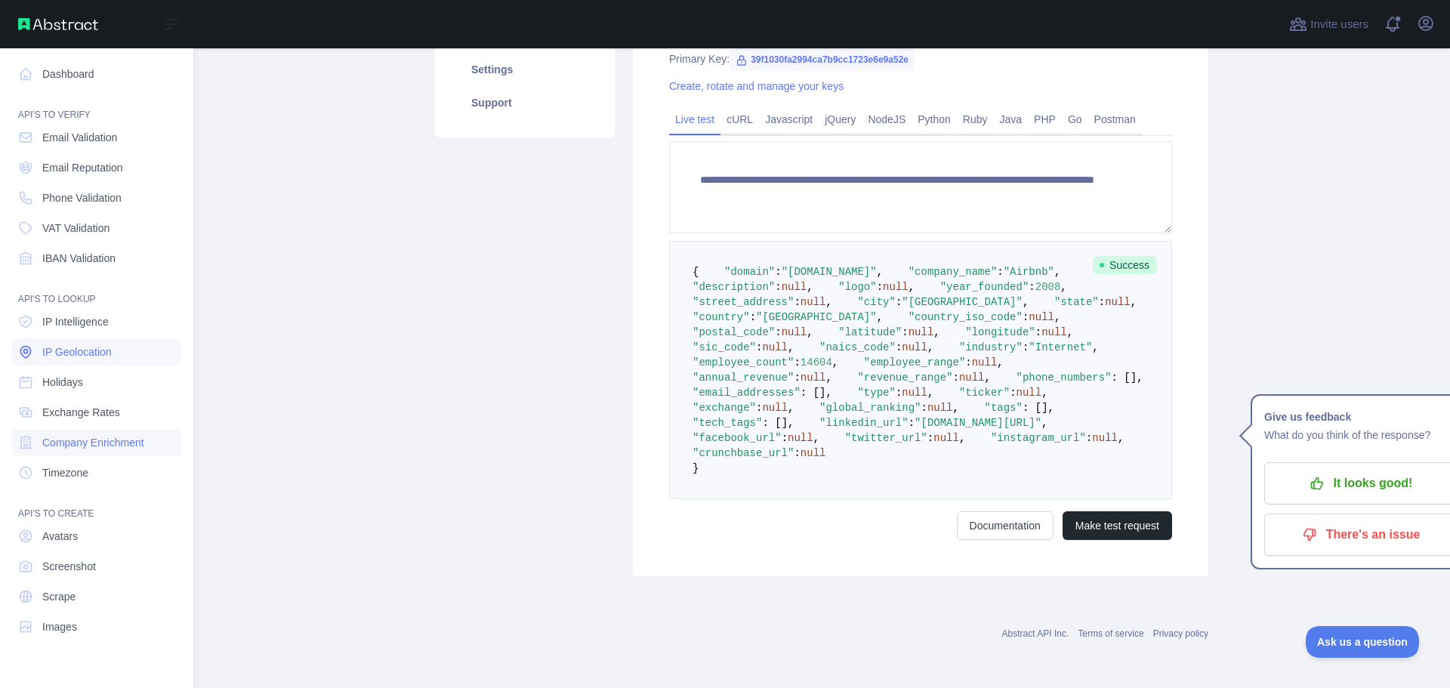
click at [55, 342] on link "IP Geolocation" at bounding box center [96, 351] width 169 height 27
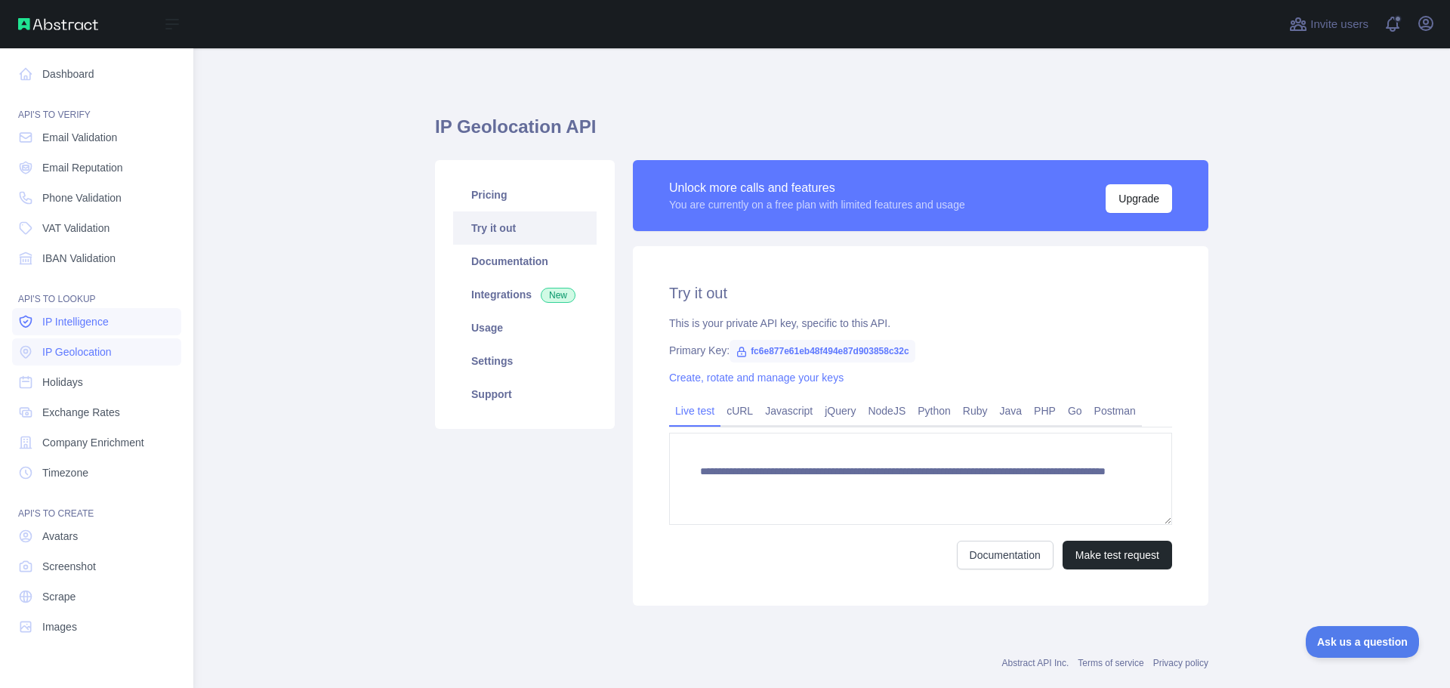
click at [76, 328] on span "IP Intelligence" at bounding box center [75, 321] width 66 height 15
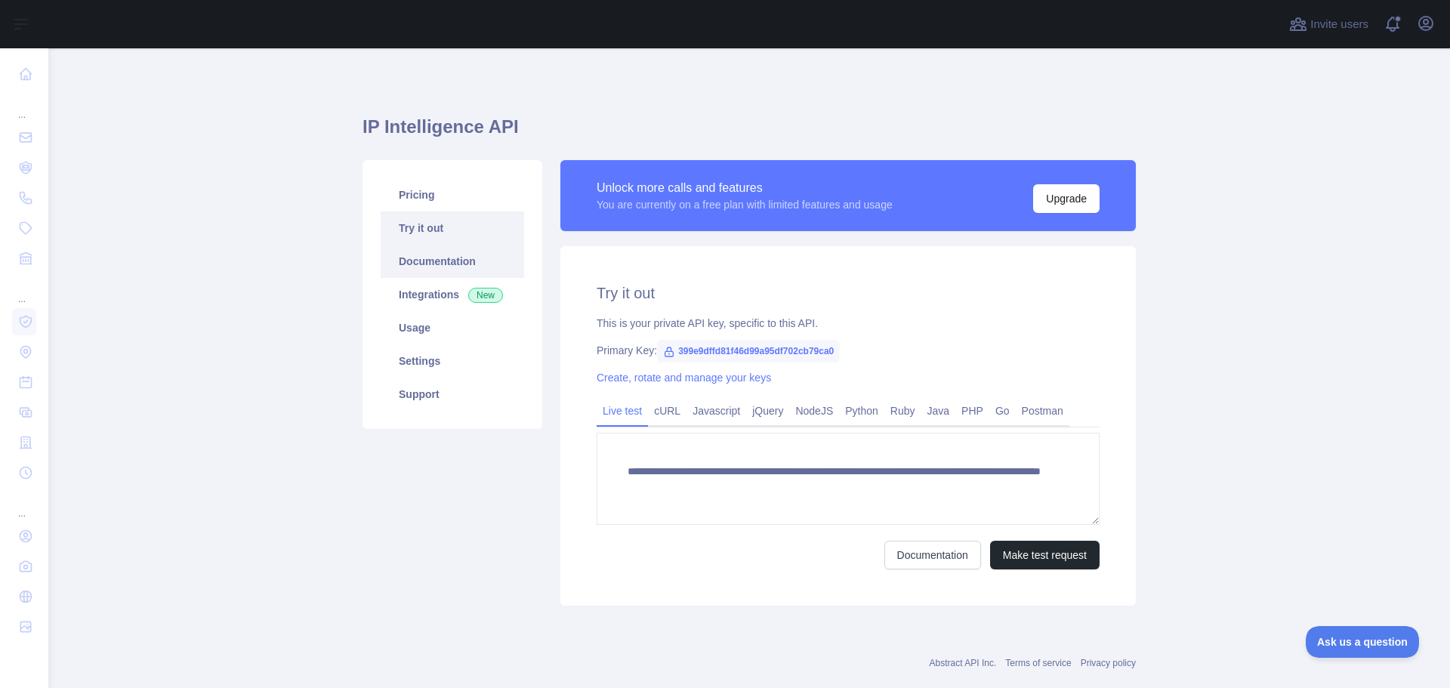
click at [416, 263] on link "Documentation" at bounding box center [453, 261] width 144 height 33
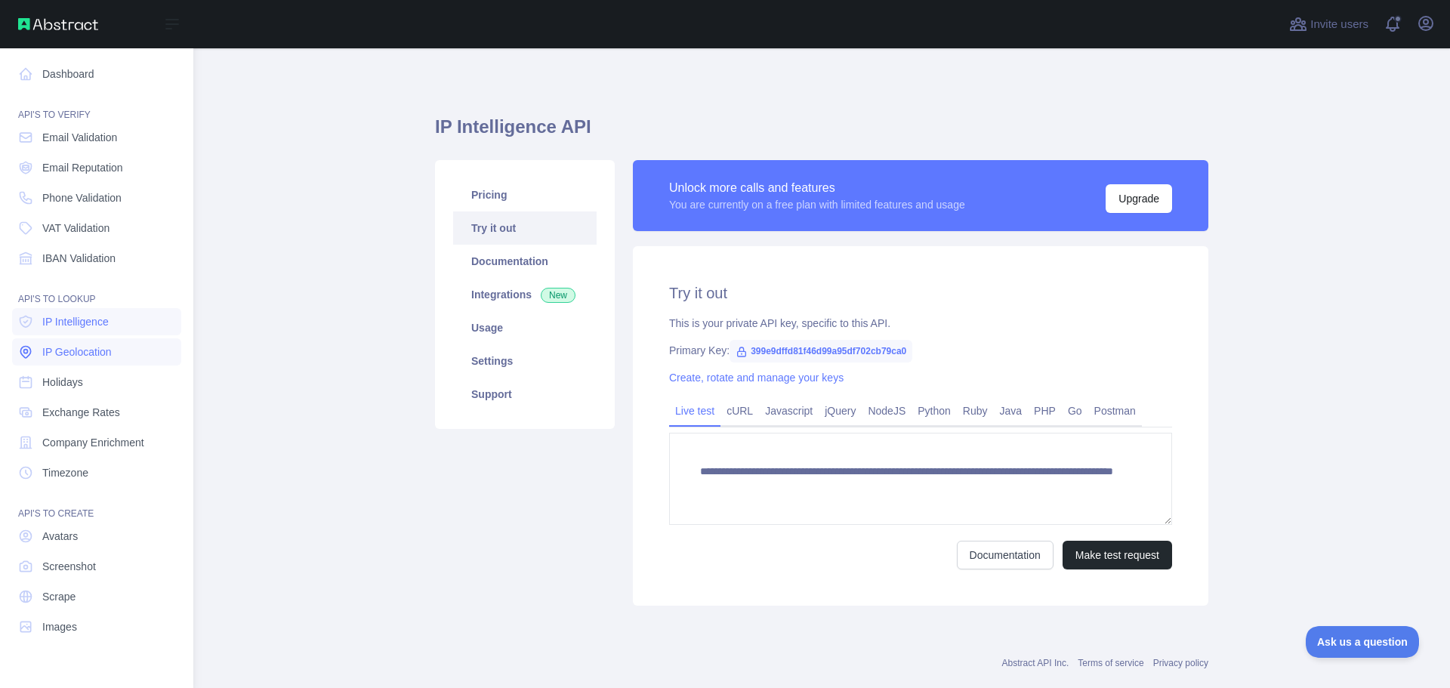
click at [56, 341] on link "IP Geolocation" at bounding box center [96, 351] width 169 height 27
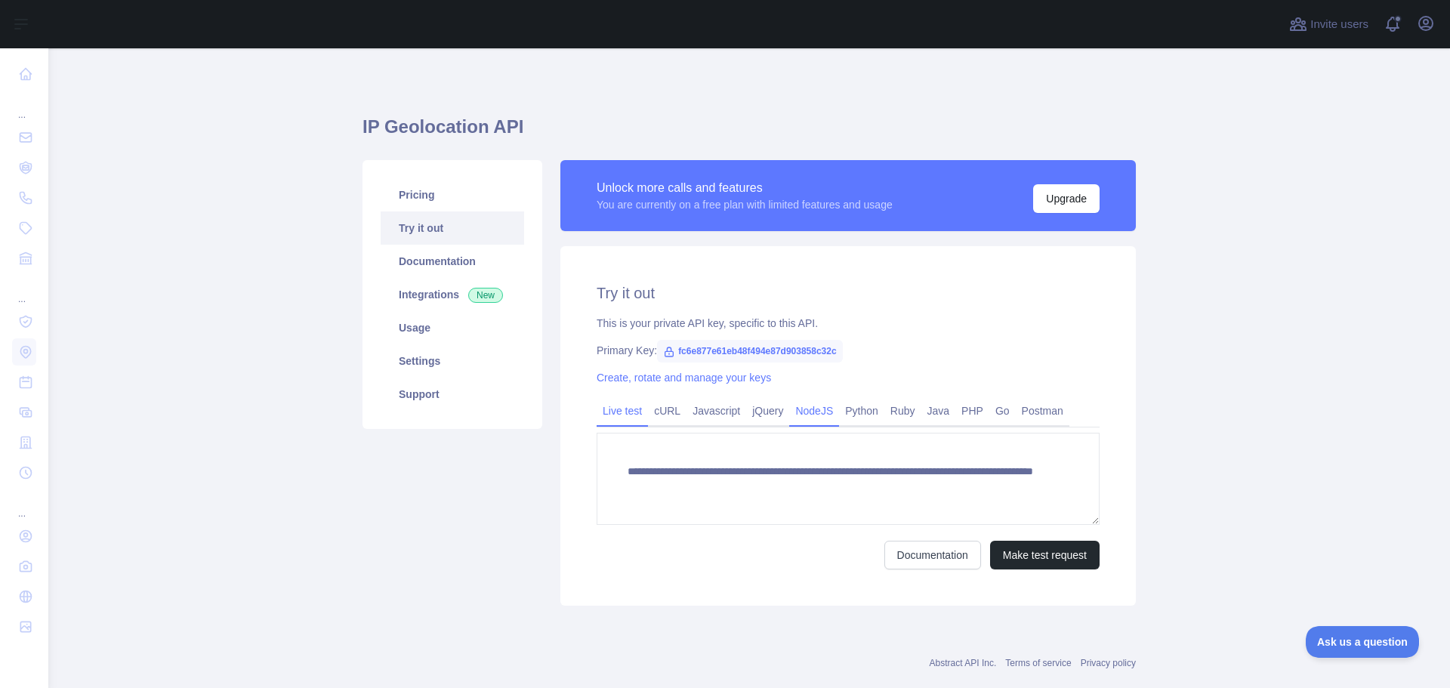
click at [797, 412] on link "NodeJS" at bounding box center [814, 411] width 50 height 24
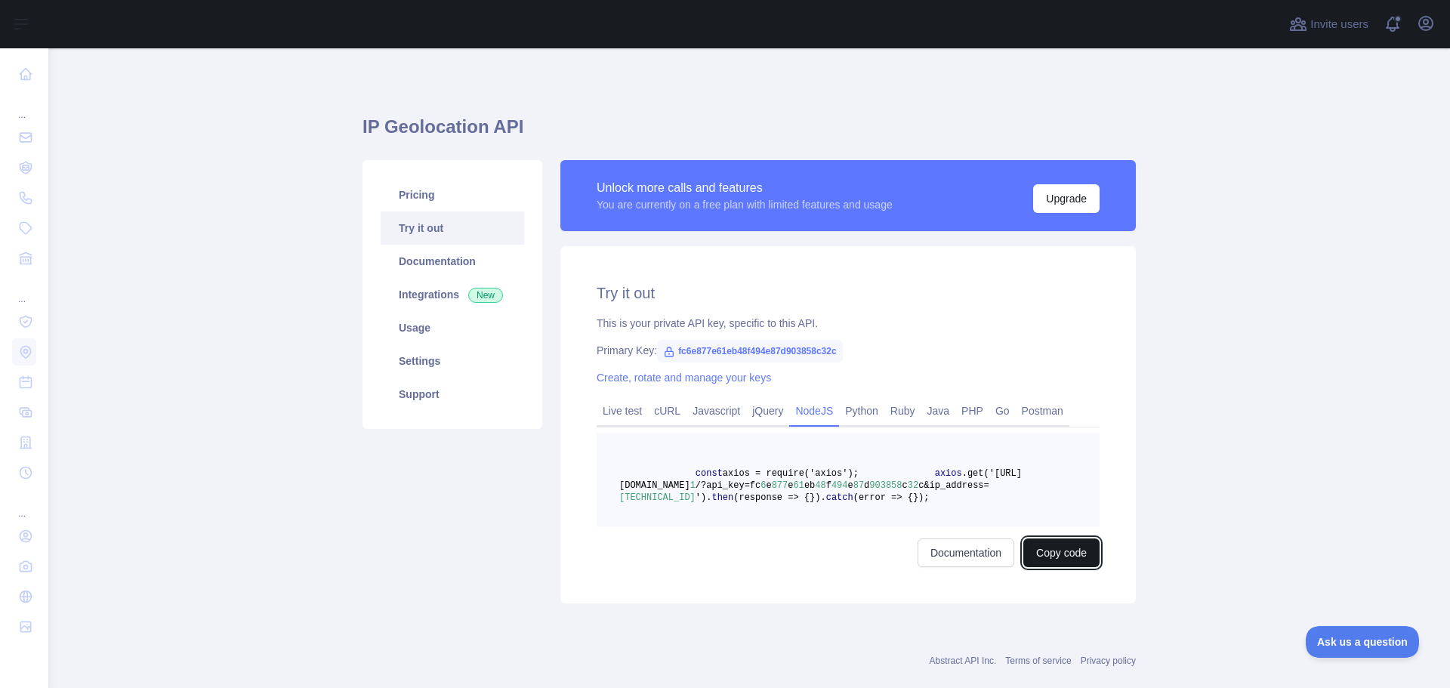
click at [1041, 567] on button "Copy code" at bounding box center [1061, 553] width 76 height 29
click at [615, 406] on link "Live test" at bounding box center [622, 411] width 51 height 24
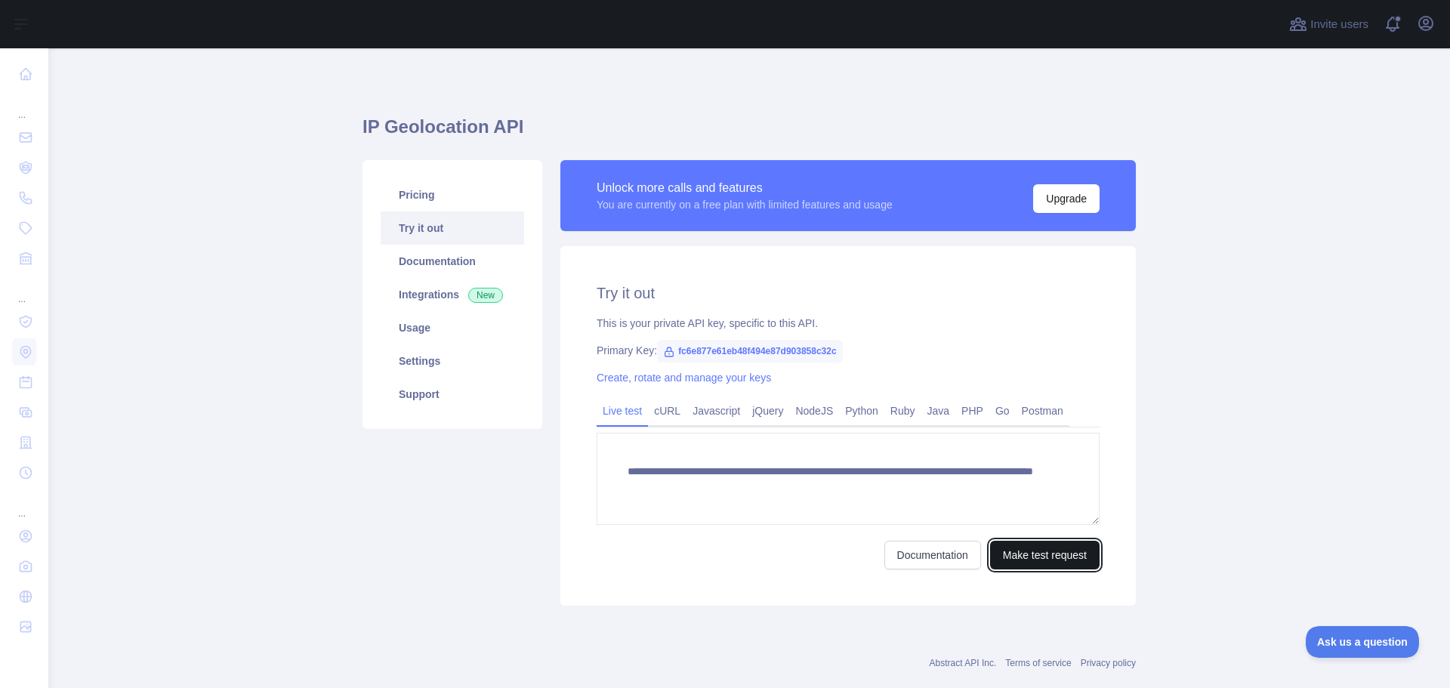
click at [1073, 557] on button "Make test request" at bounding box center [1045, 555] width 110 height 29
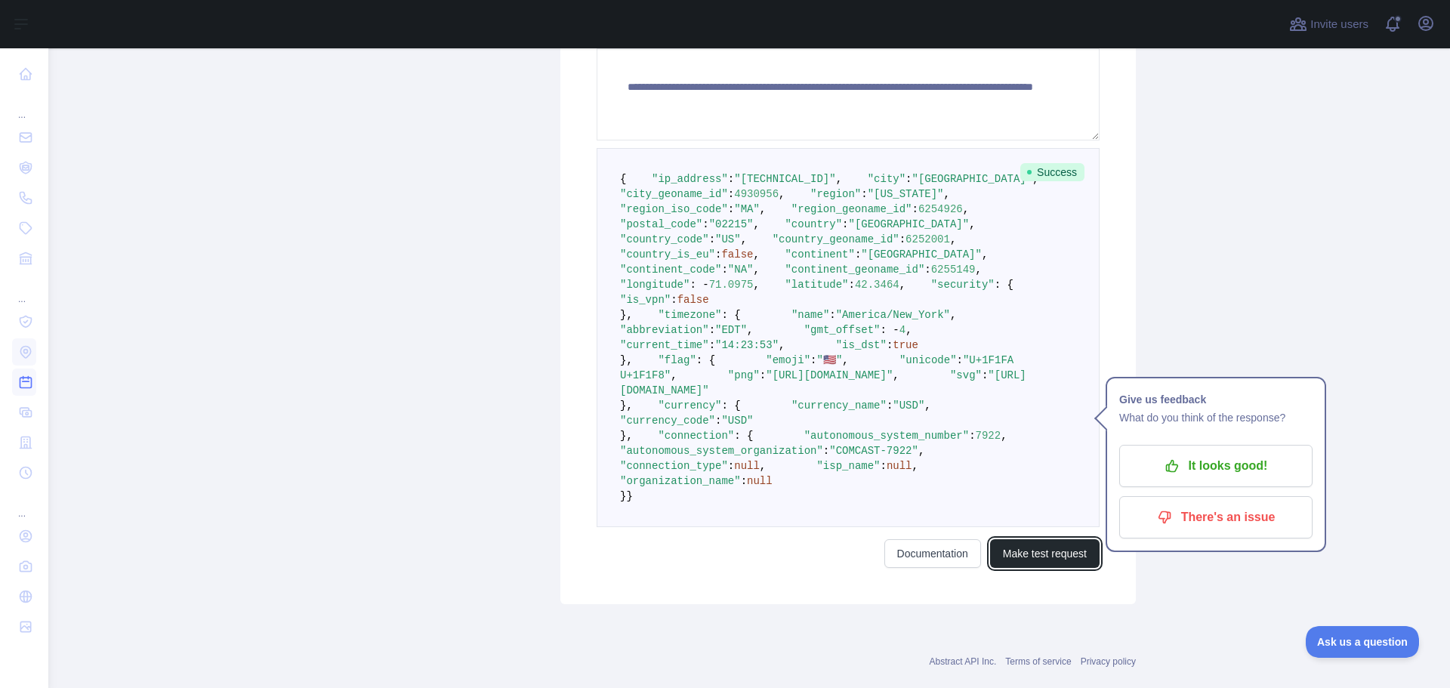
scroll to position [384, 0]
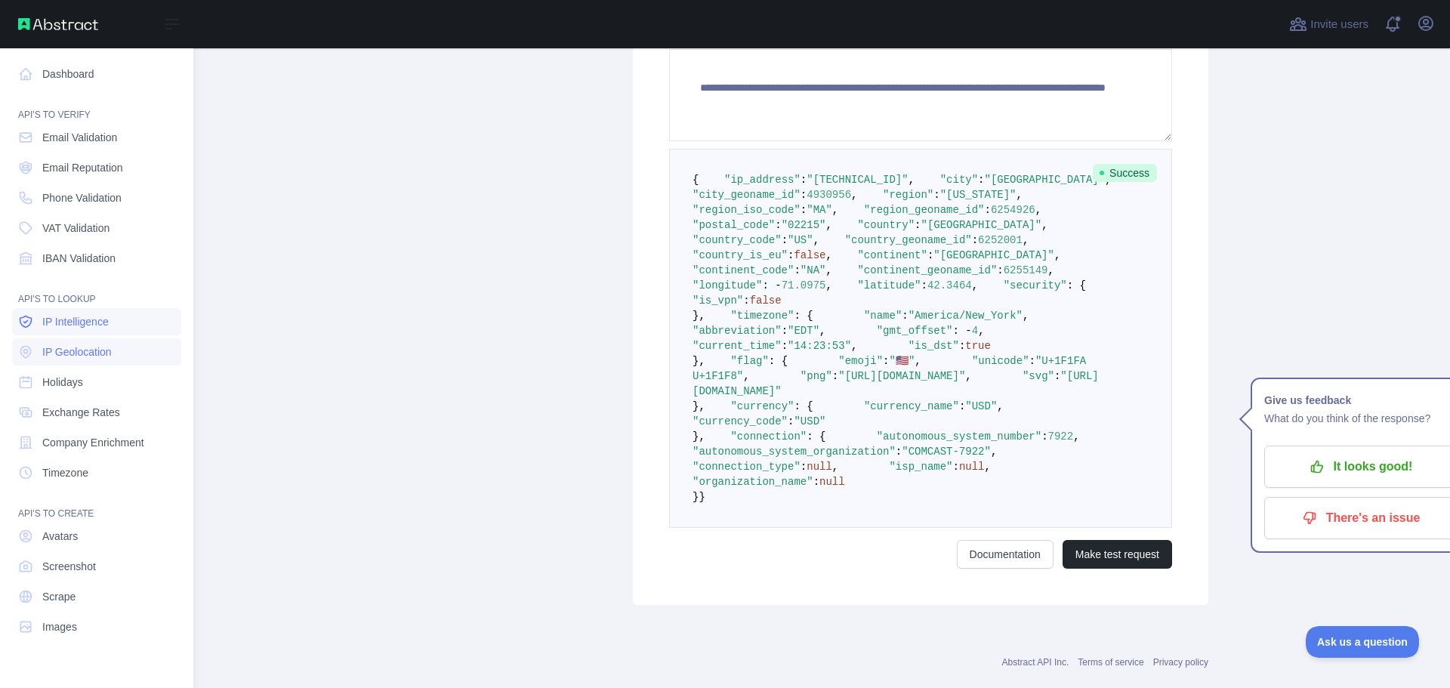
click at [60, 315] on span "IP Intelligence" at bounding box center [75, 321] width 66 height 15
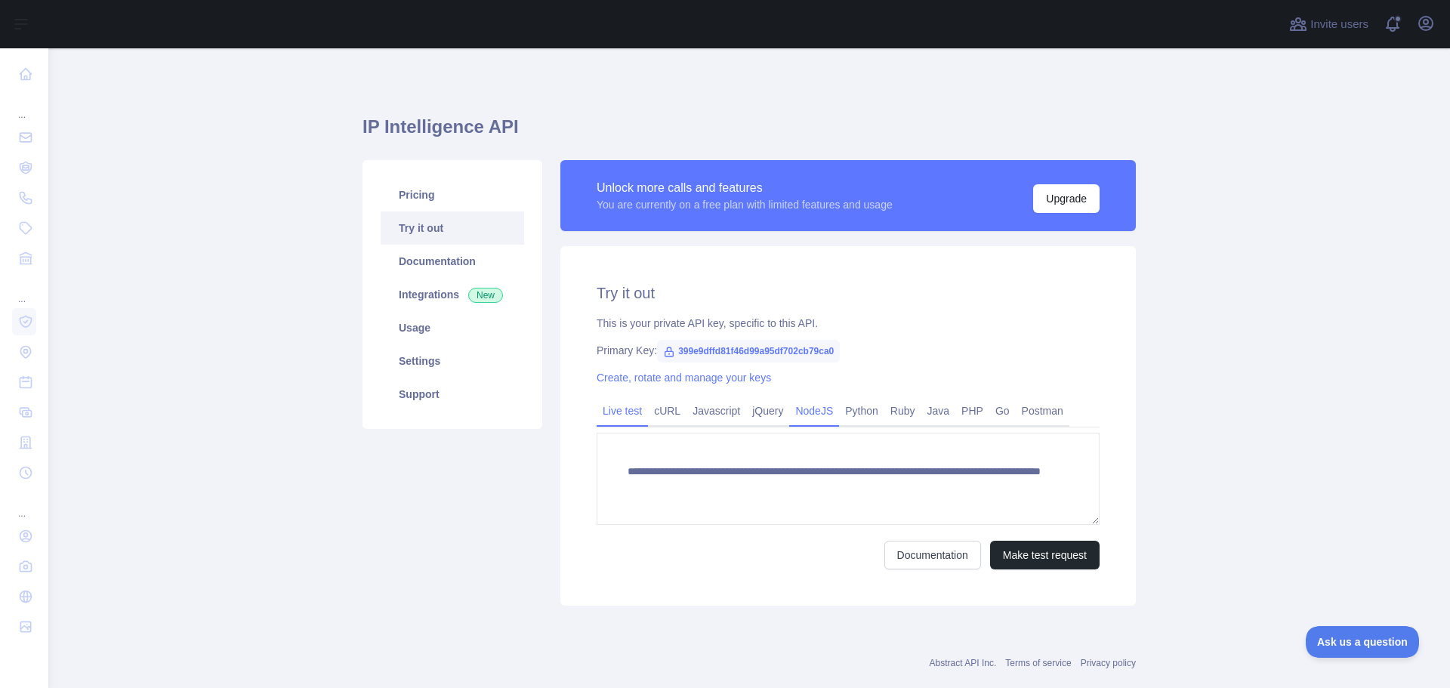
click at [803, 412] on link "NodeJS" at bounding box center [814, 411] width 50 height 24
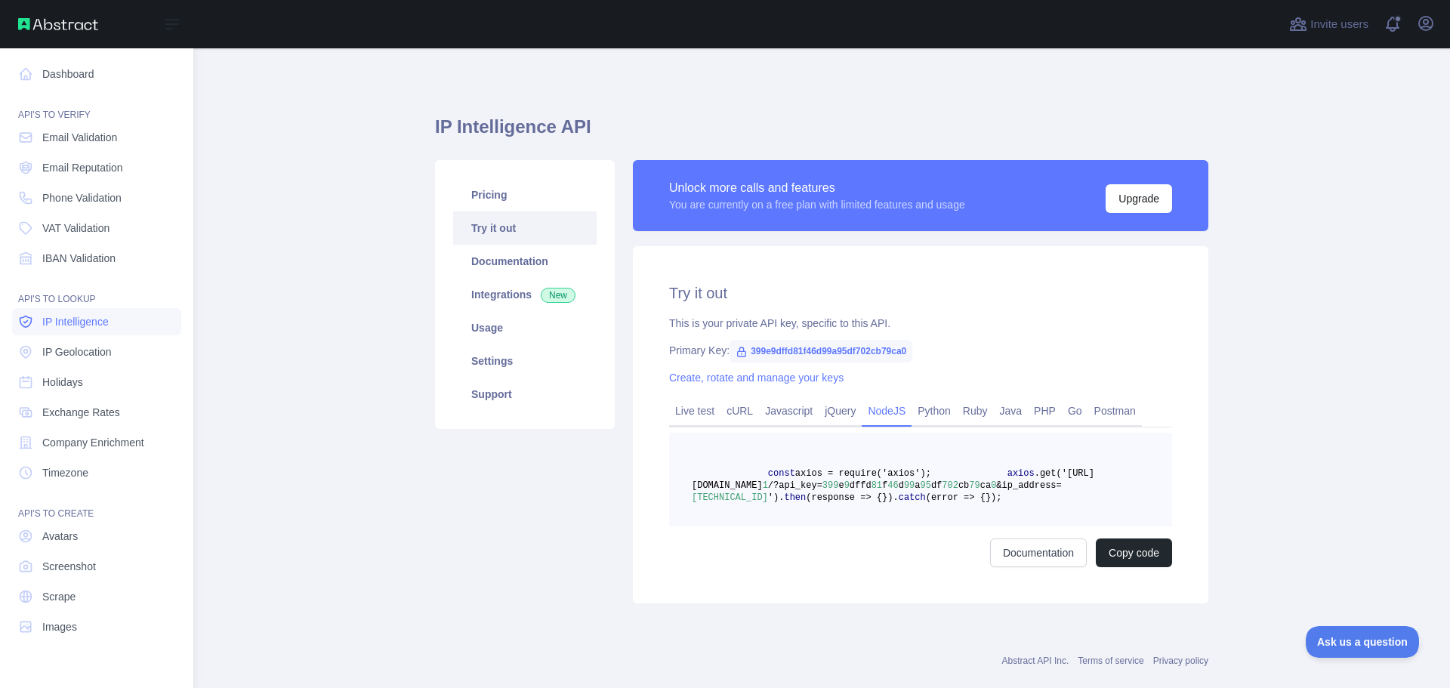
click at [49, 325] on span "IP Intelligence" at bounding box center [75, 321] width 66 height 15
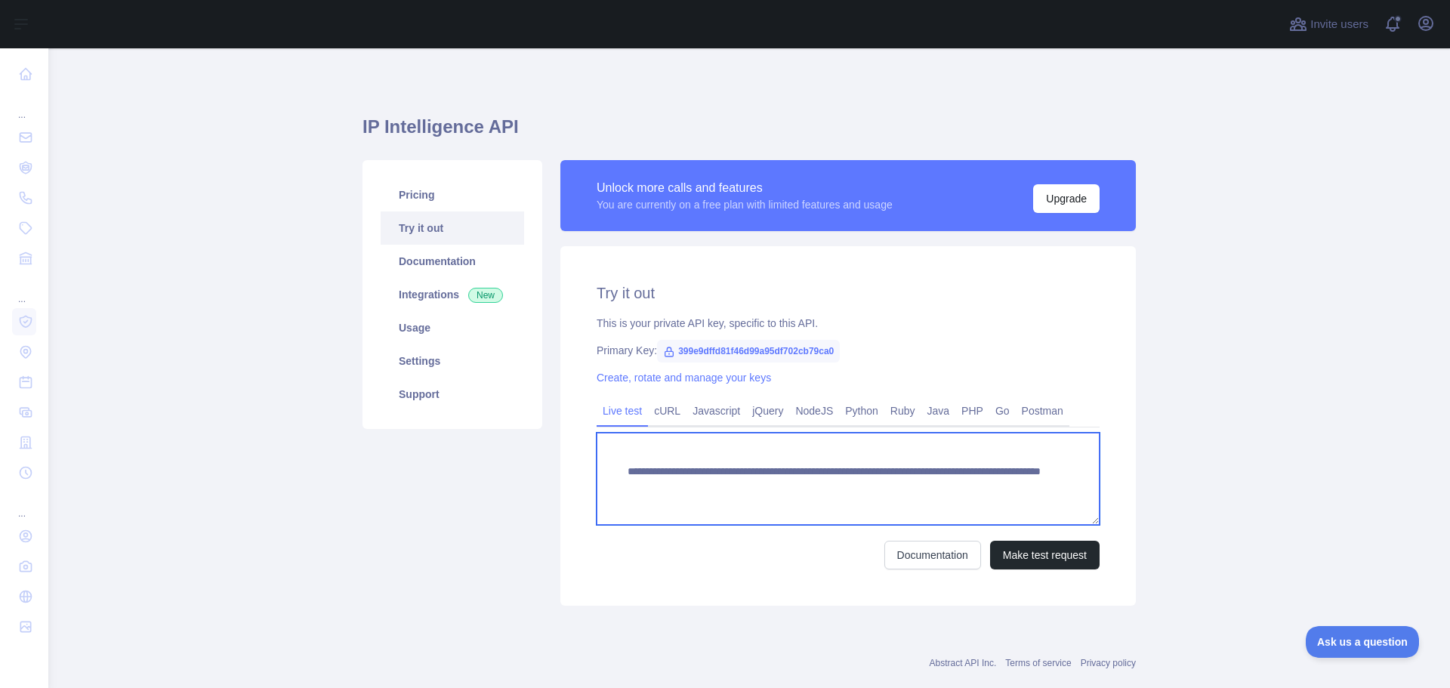
click at [952, 483] on textarea "**********" at bounding box center [848, 479] width 503 height 92
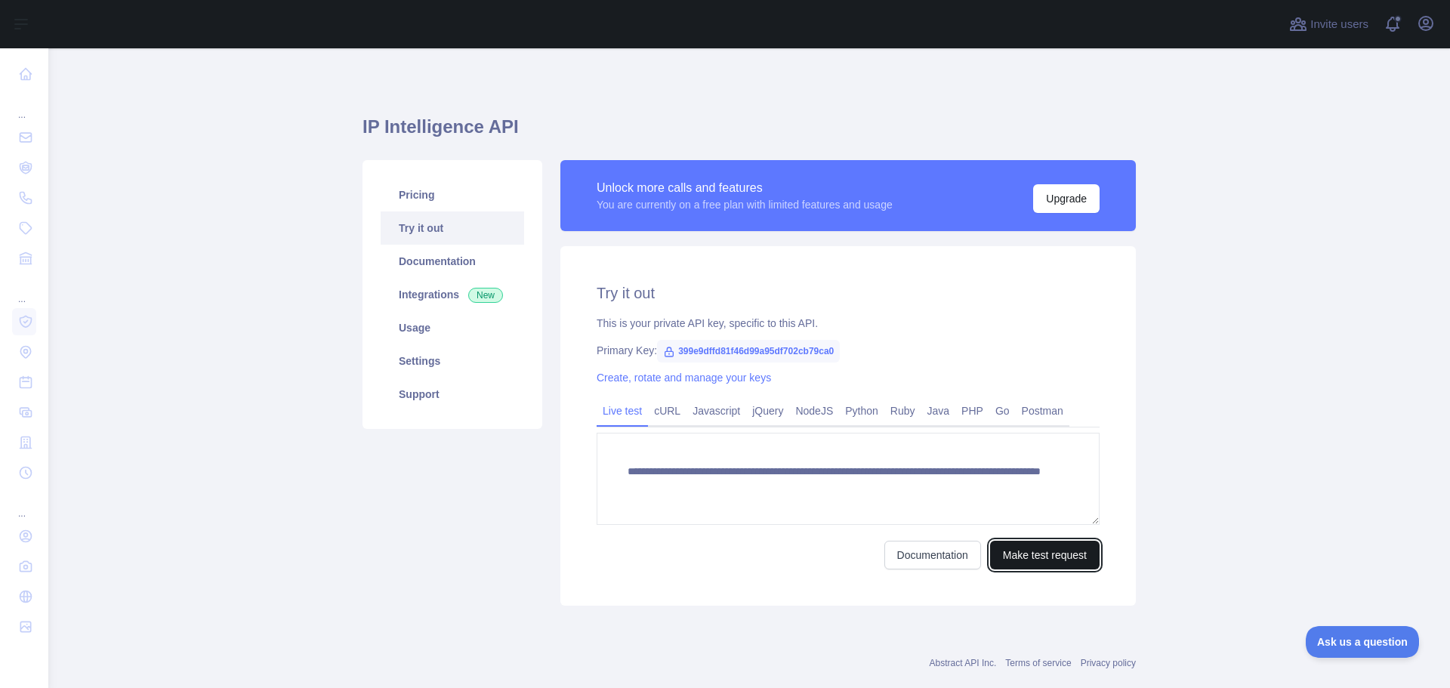
click at [1047, 559] on button "Make test request" at bounding box center [1045, 555] width 110 height 29
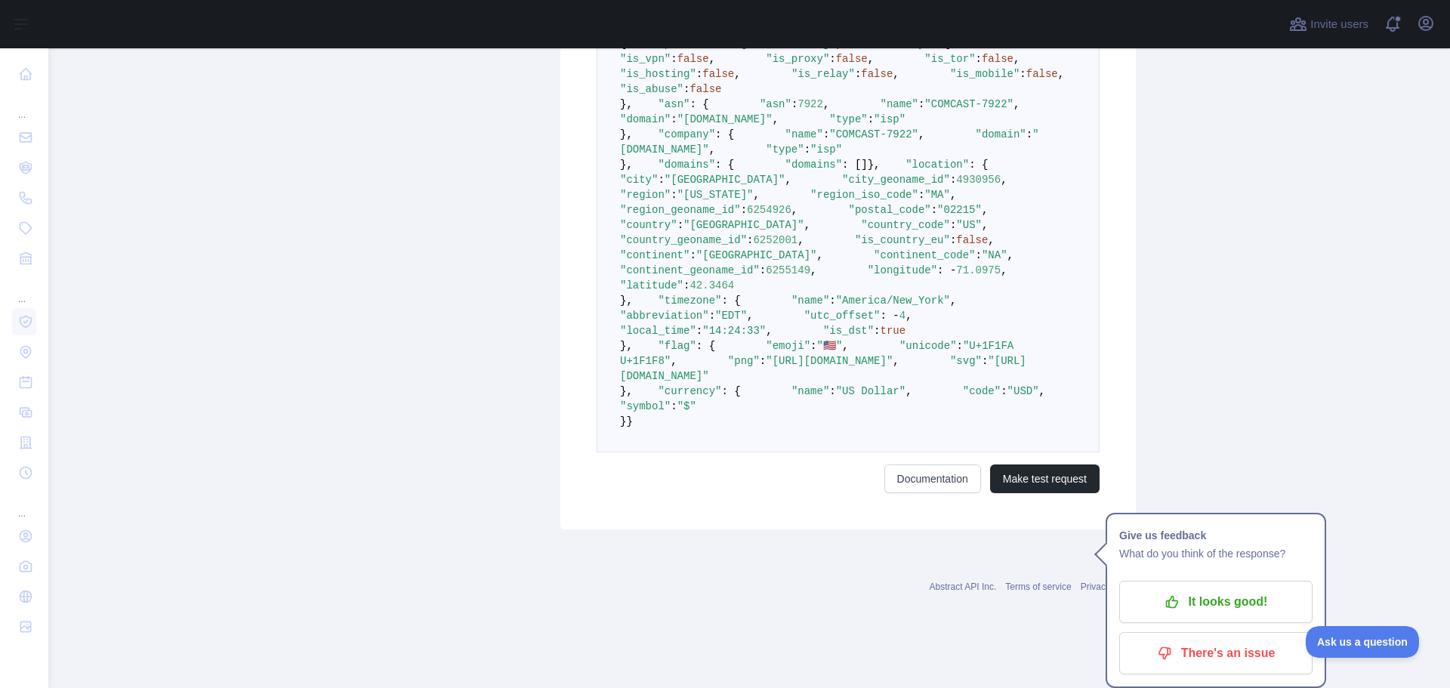
scroll to position [1002, 0]
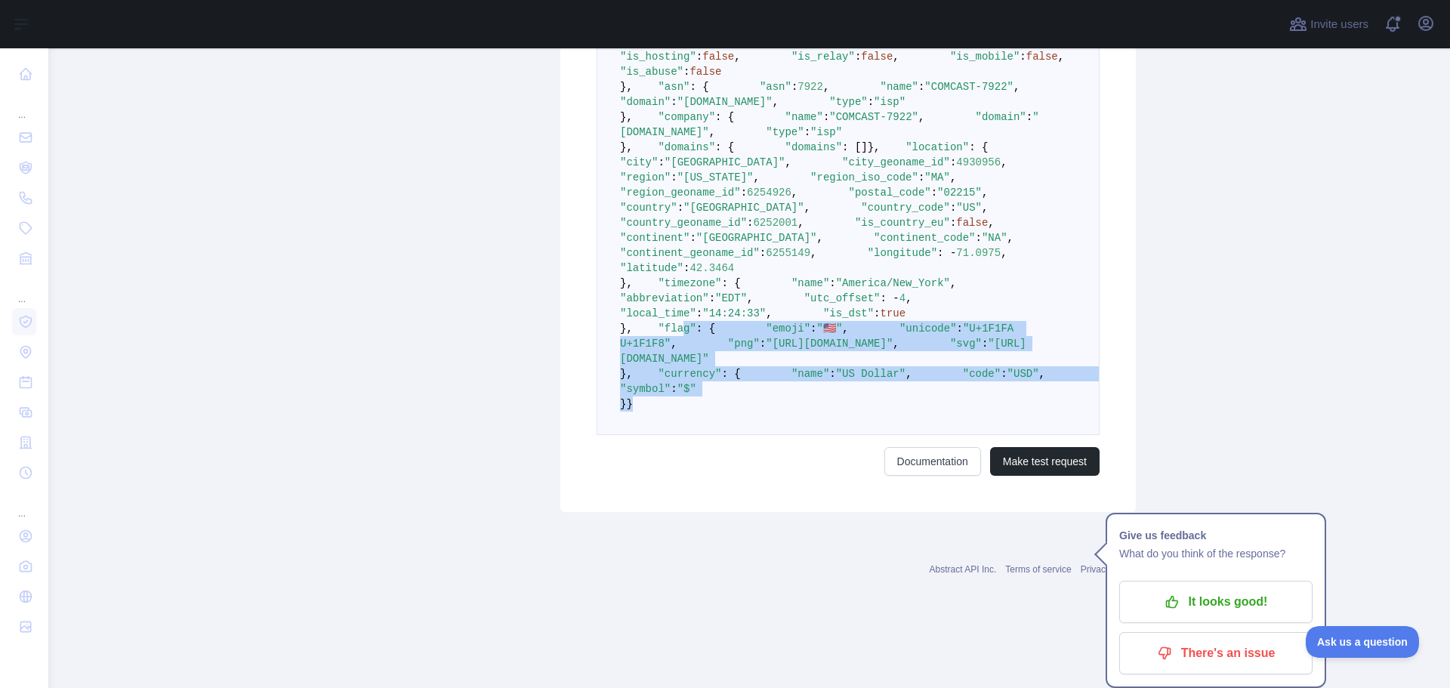
drag, startPoint x: 653, startPoint y: 474, endPoint x: 662, endPoint y: 307, distance: 167.2
click at [662, 307] on pre "{ "ip_address" : "[TECHNICAL_ID]" , "security" : { "is_vpn" : false , "is_proxy…" at bounding box center [848, 215] width 503 height 440
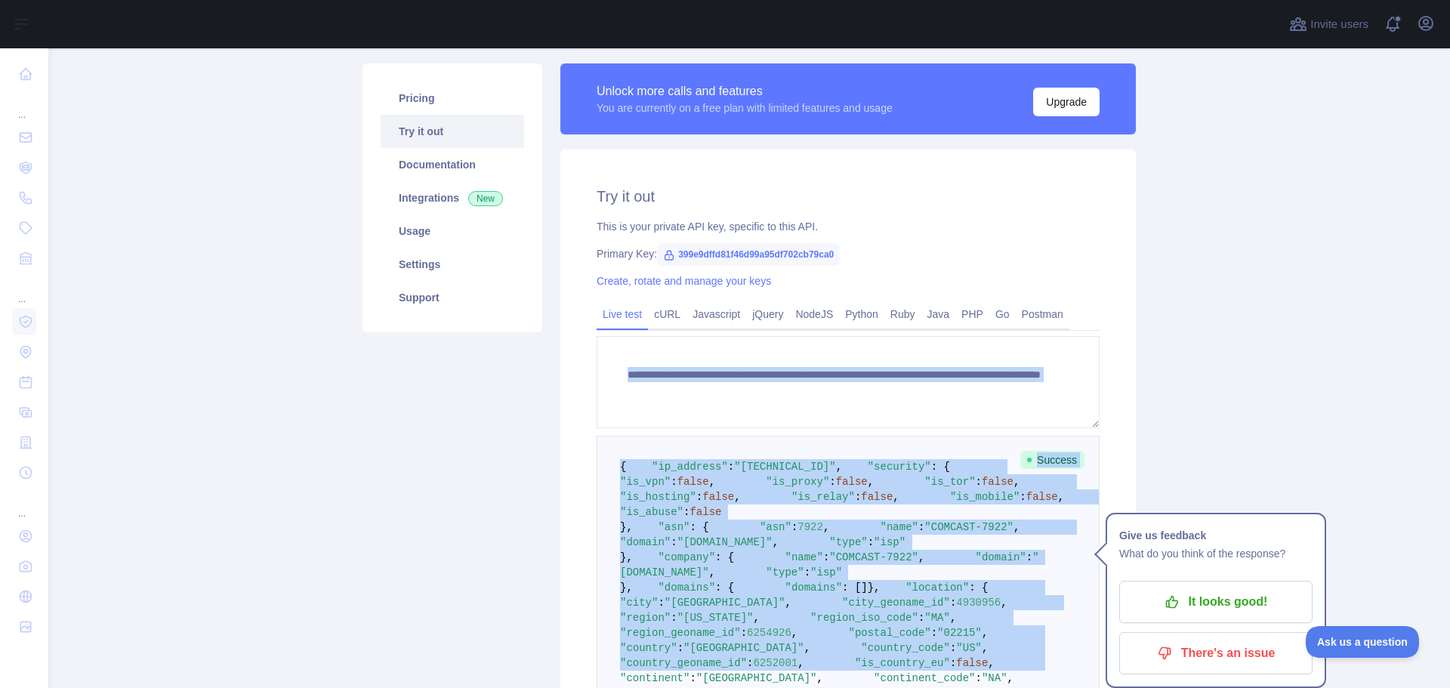
scroll to position [96, 0]
drag, startPoint x: 662, startPoint y: 307, endPoint x: 601, endPoint y: 468, distance: 171.9
click at [601, 468] on pre "{ "ip_address" : "[TECHNICAL_ID]" , "security" : { "is_vpn" : false , "is_proxy…" at bounding box center [848, 657] width 503 height 440
copy code "{ "ip_address" : "[TECHNICAL_ID]" , "security" : { "is_vpn" : false , "is_proxy…"
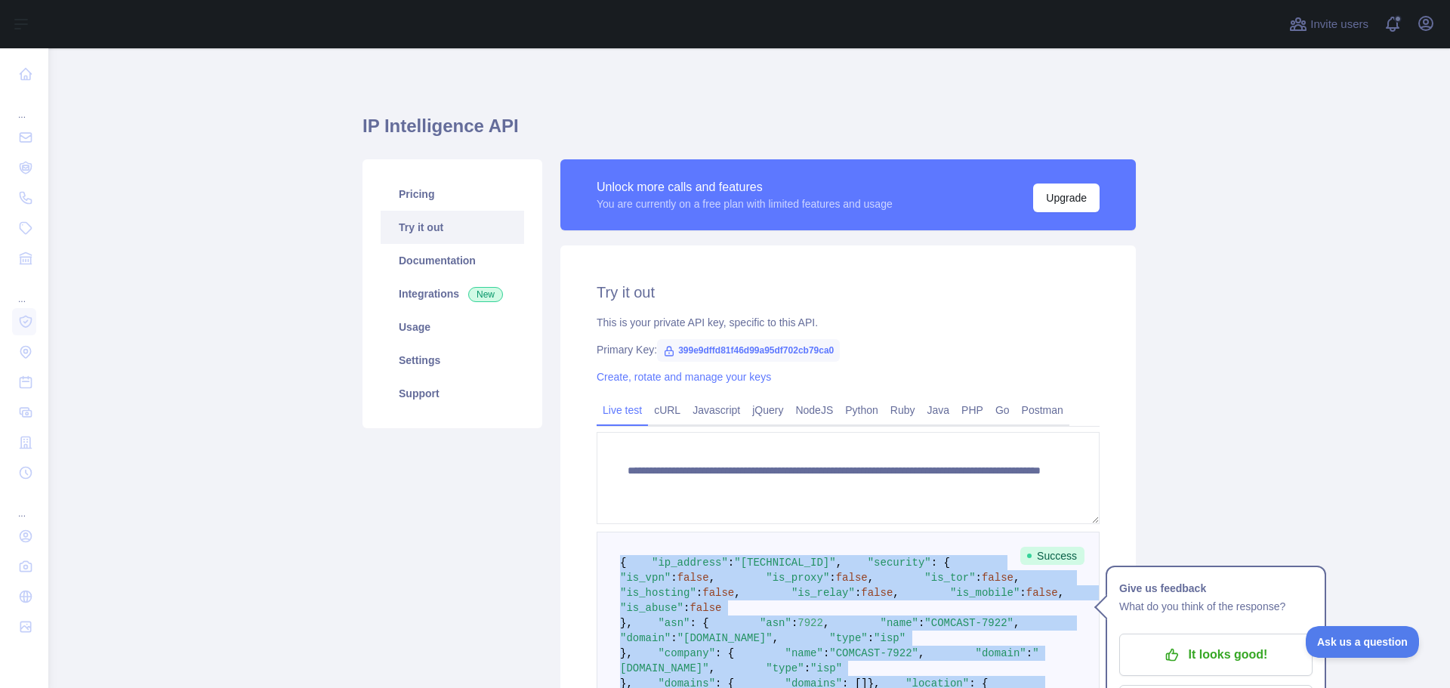
scroll to position [0, 0]
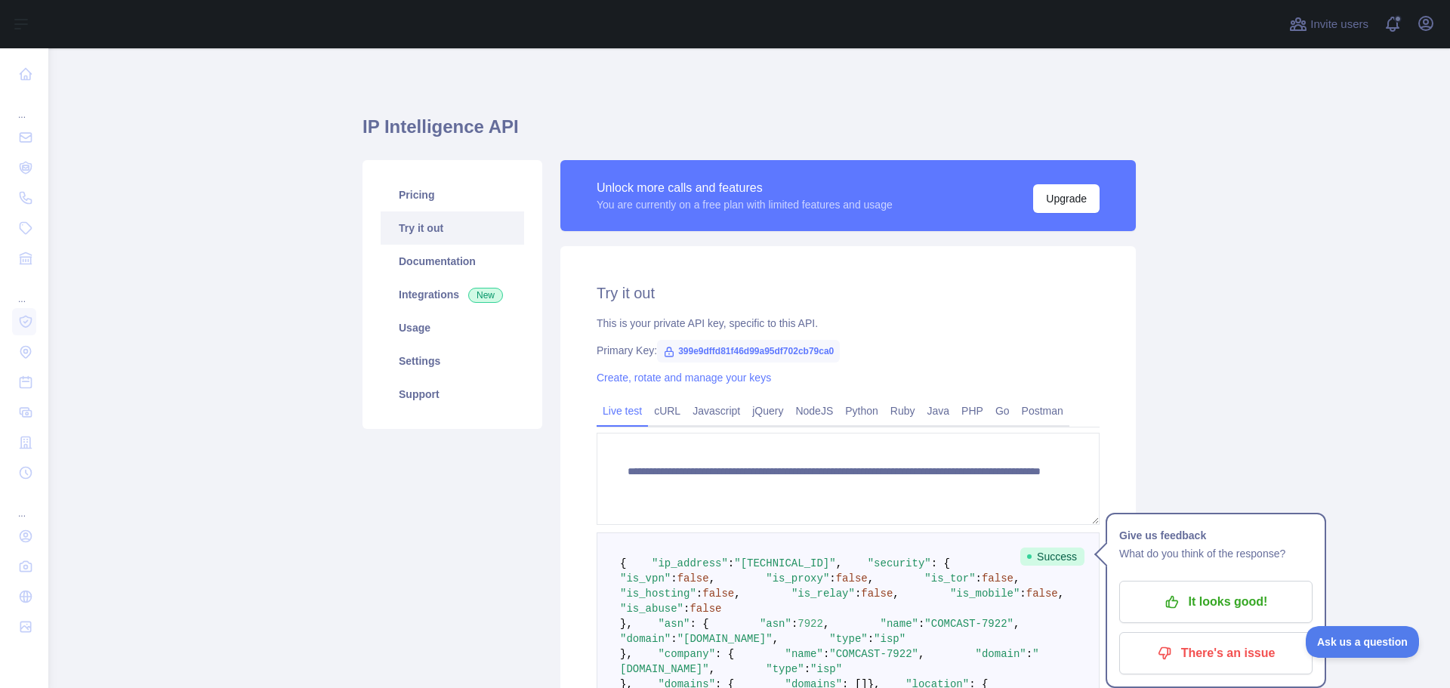
click at [724, 342] on span "399e9dffd81f46d99a95df702cb79ca0" at bounding box center [748, 351] width 183 height 23
click at [716, 350] on span "399e9dffd81f46d99a95df702cb79ca0" at bounding box center [748, 351] width 183 height 23
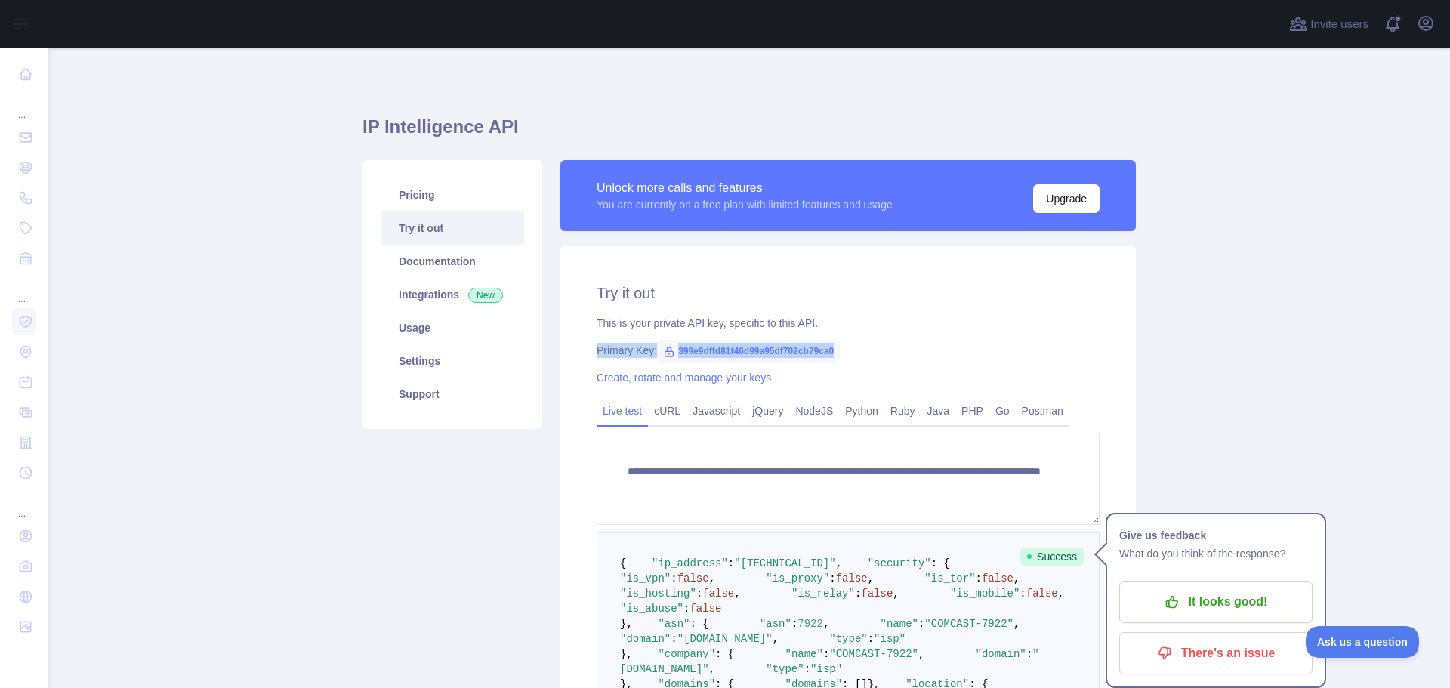
click at [691, 350] on span "399e9dffd81f46d99a95df702cb79ca0" at bounding box center [748, 351] width 183 height 23
drag, startPoint x: 668, startPoint y: 348, endPoint x: 838, endPoint y: 341, distance: 170.8
click at [838, 341] on div "**********" at bounding box center [848, 647] width 576 height 803
copy span "399e9dffd81f46d99a95df702cb79ca0"
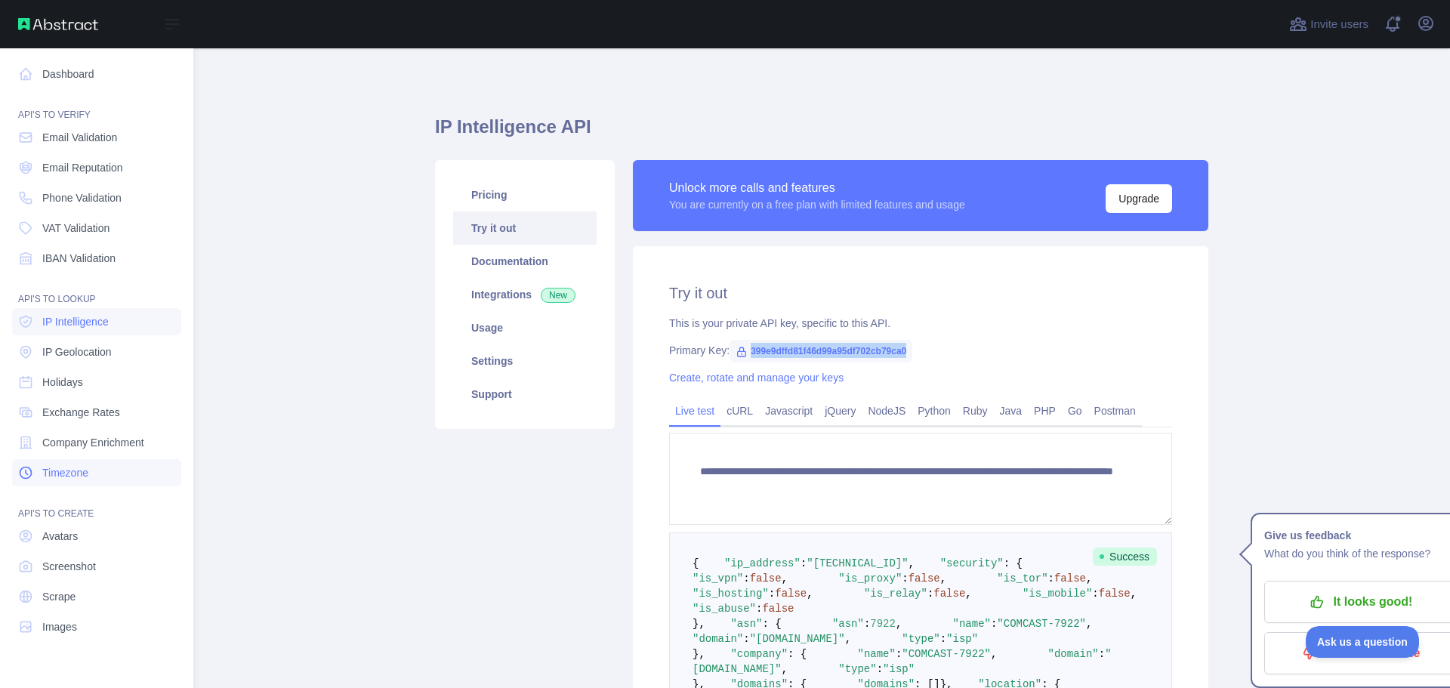
click at [106, 480] on link "Timezone" at bounding box center [96, 472] width 169 height 27
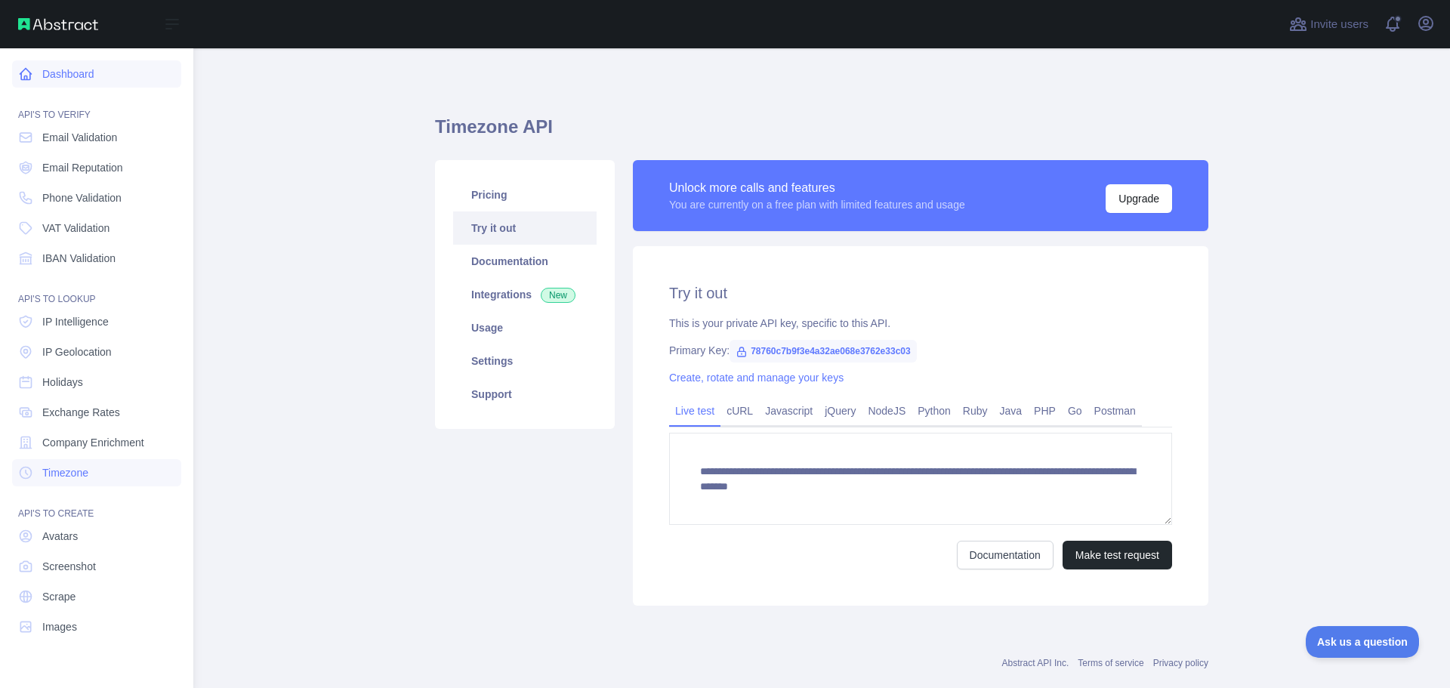
click at [99, 70] on link "Dashboard" at bounding box center [96, 73] width 169 height 27
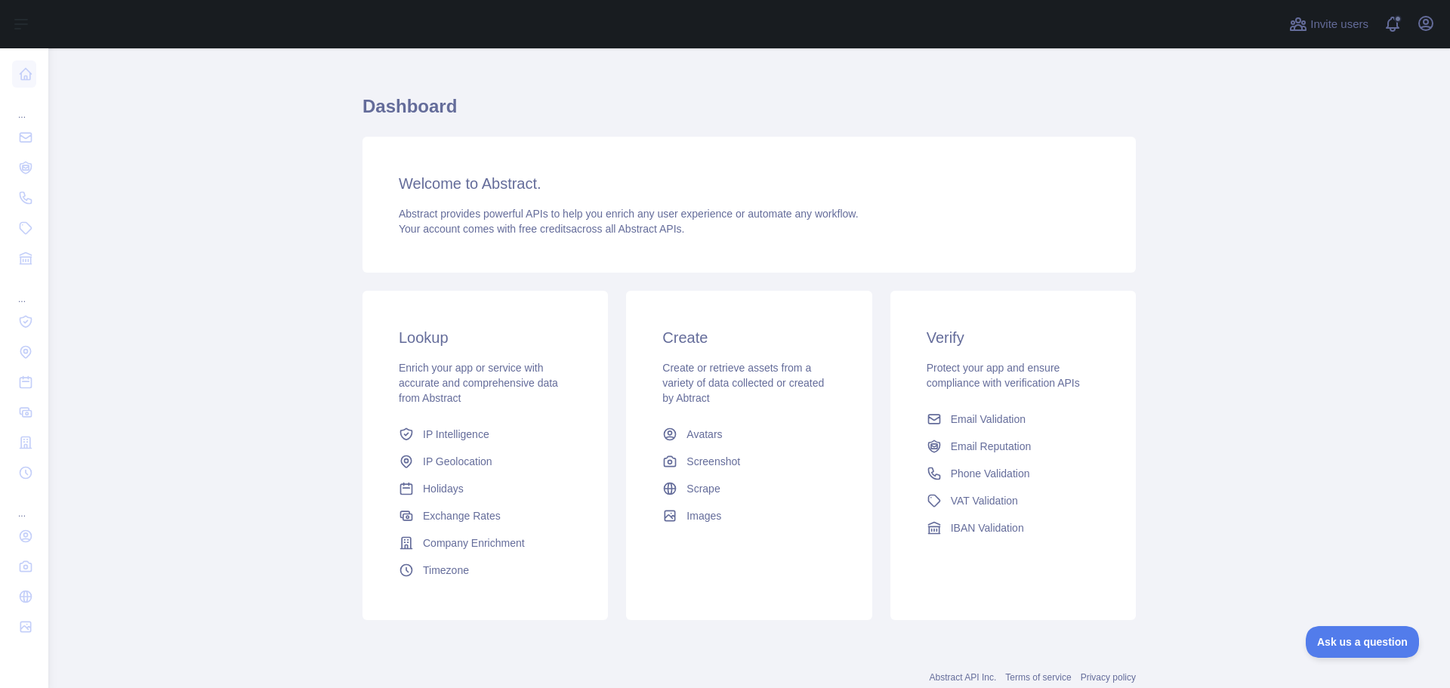
scroll to position [64, 0]
